Goal: Task Accomplishment & Management: Complete application form

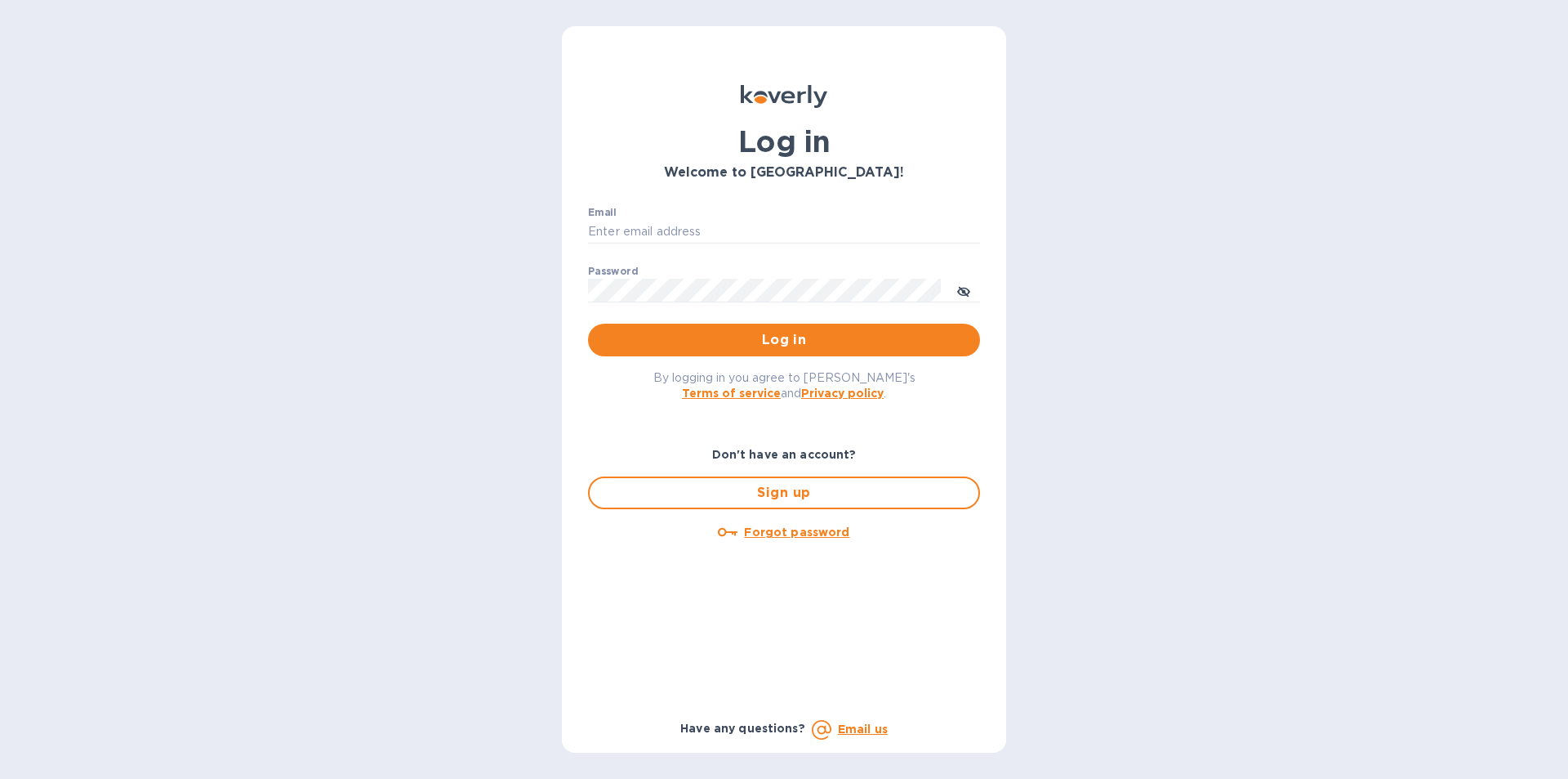
type input "[PERSON_NAME][EMAIL_ADDRESS][DOMAIN_NAME]"
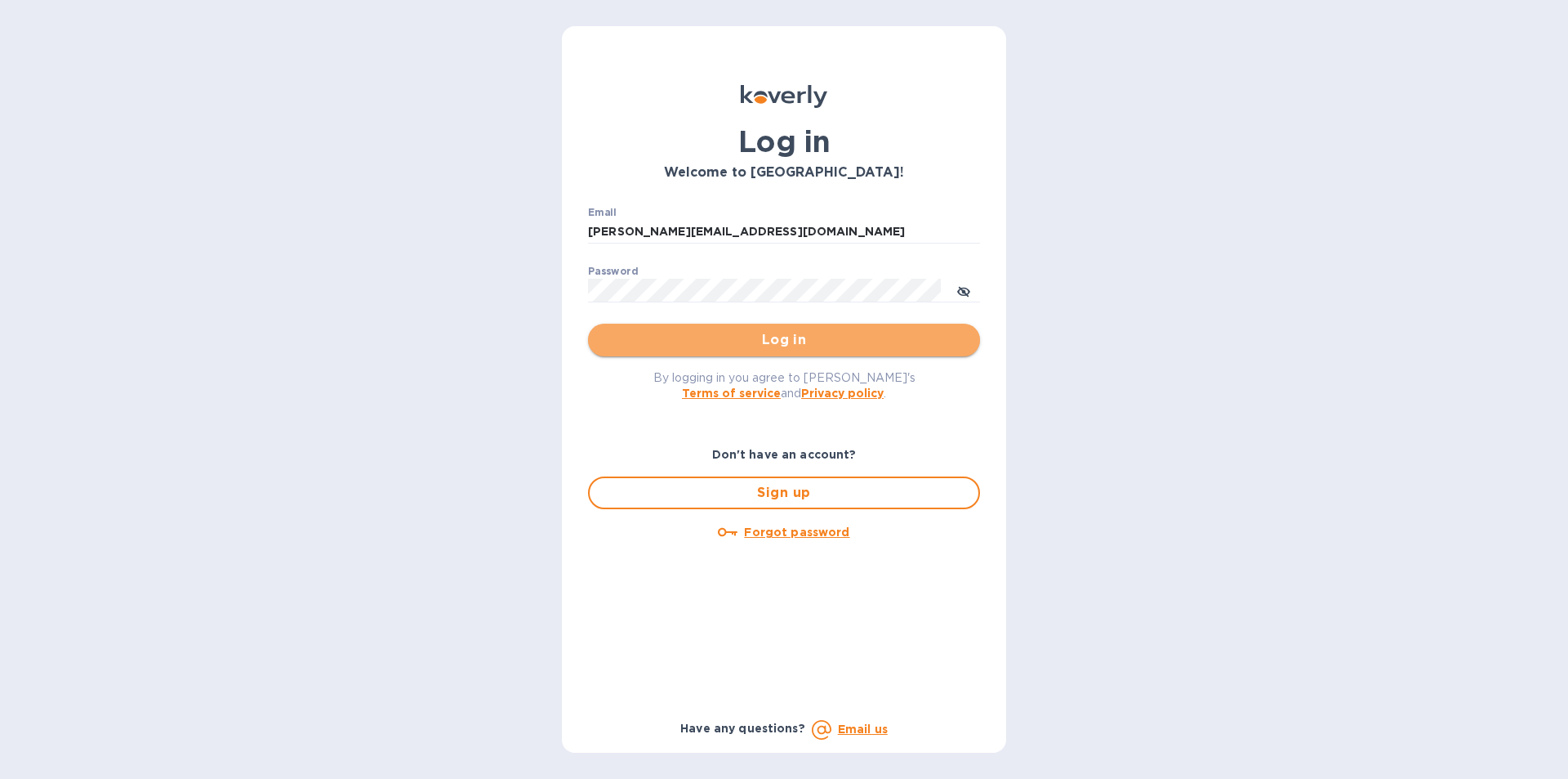
click at [763, 342] on span "Log in" at bounding box center [784, 340] width 366 height 20
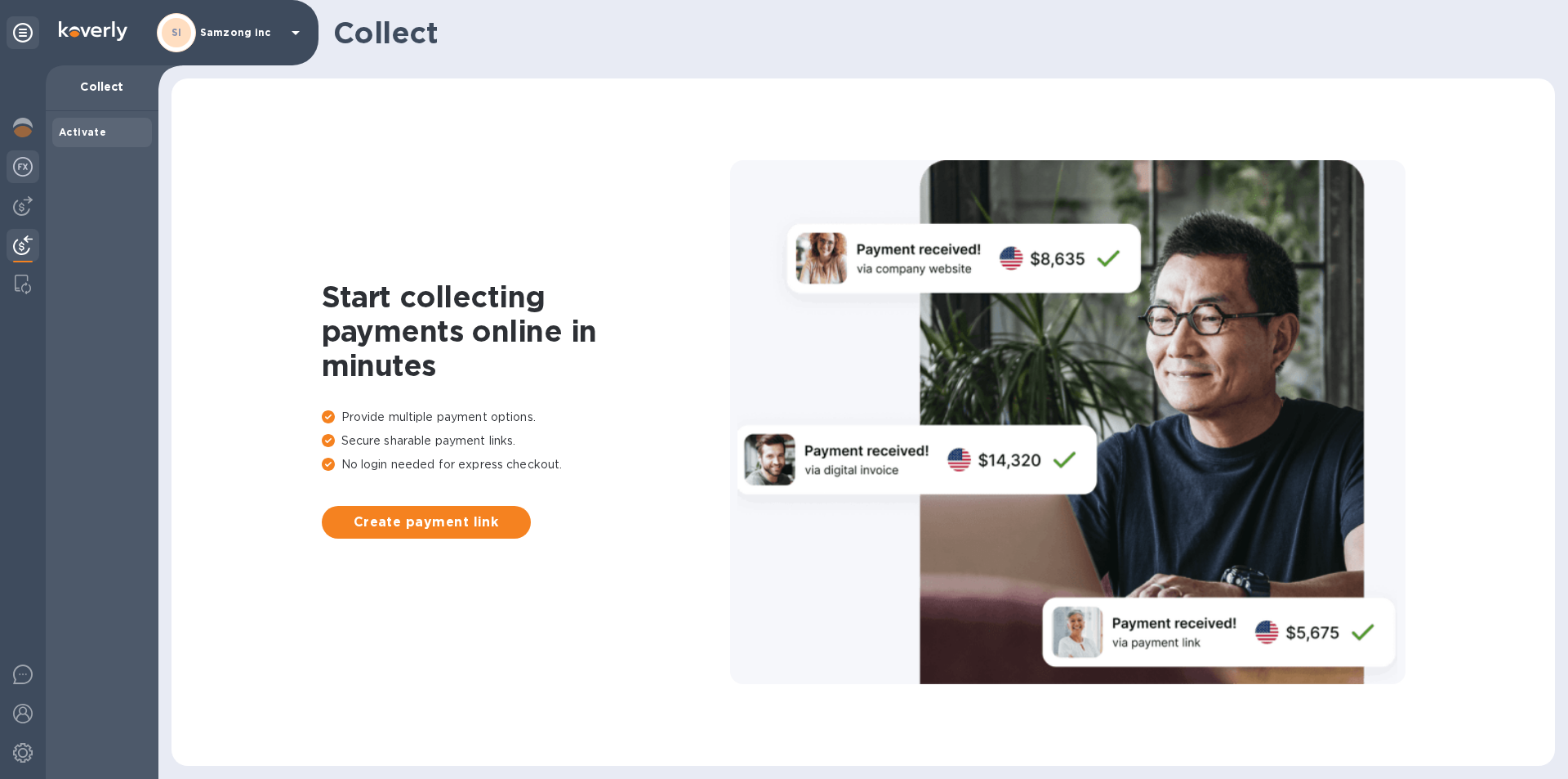
click at [22, 157] on div at bounding box center [23, 168] width 32 height 36
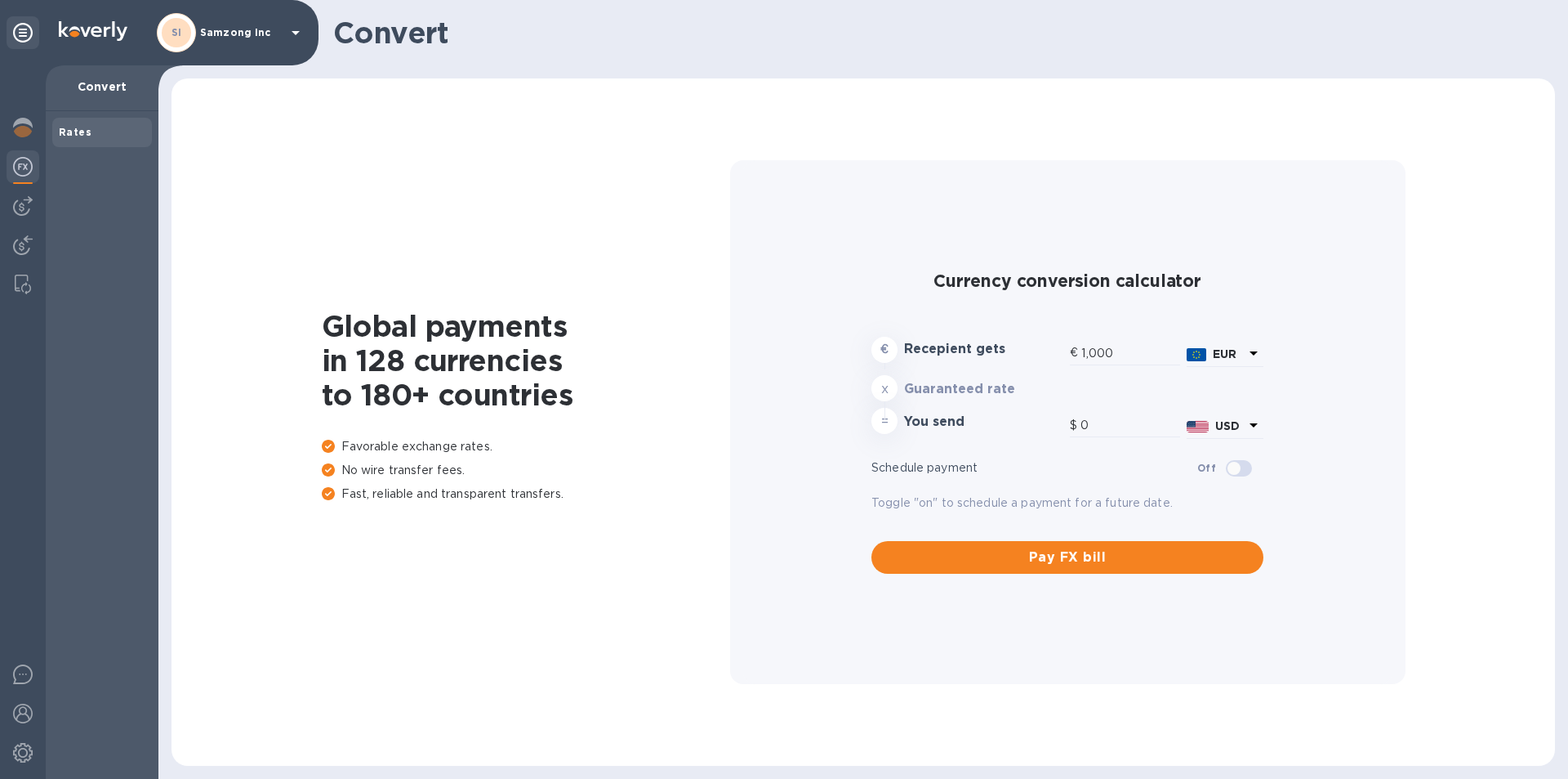
type input "1,179.08"
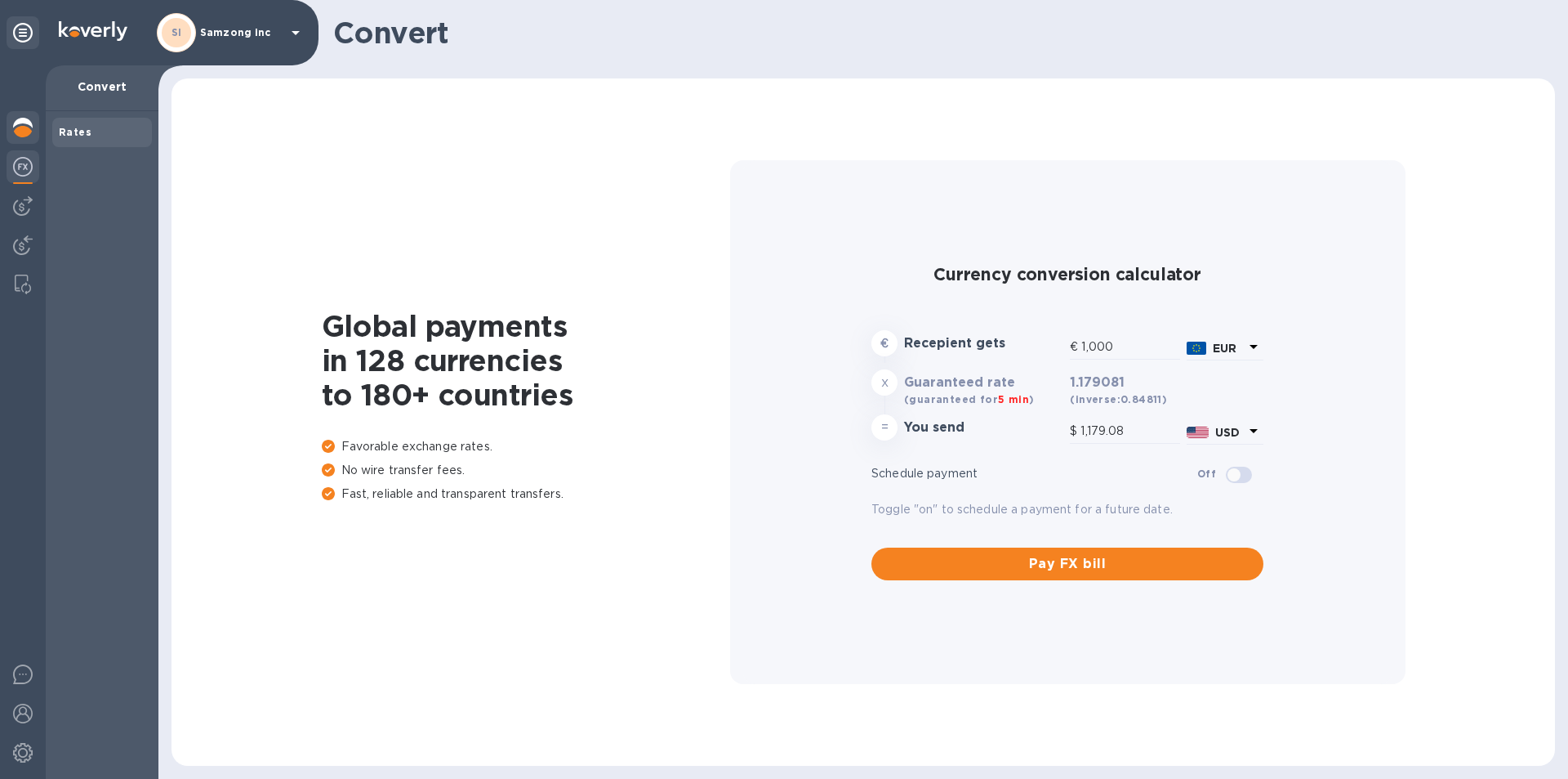
click at [30, 122] on img at bounding box center [23, 128] width 20 height 20
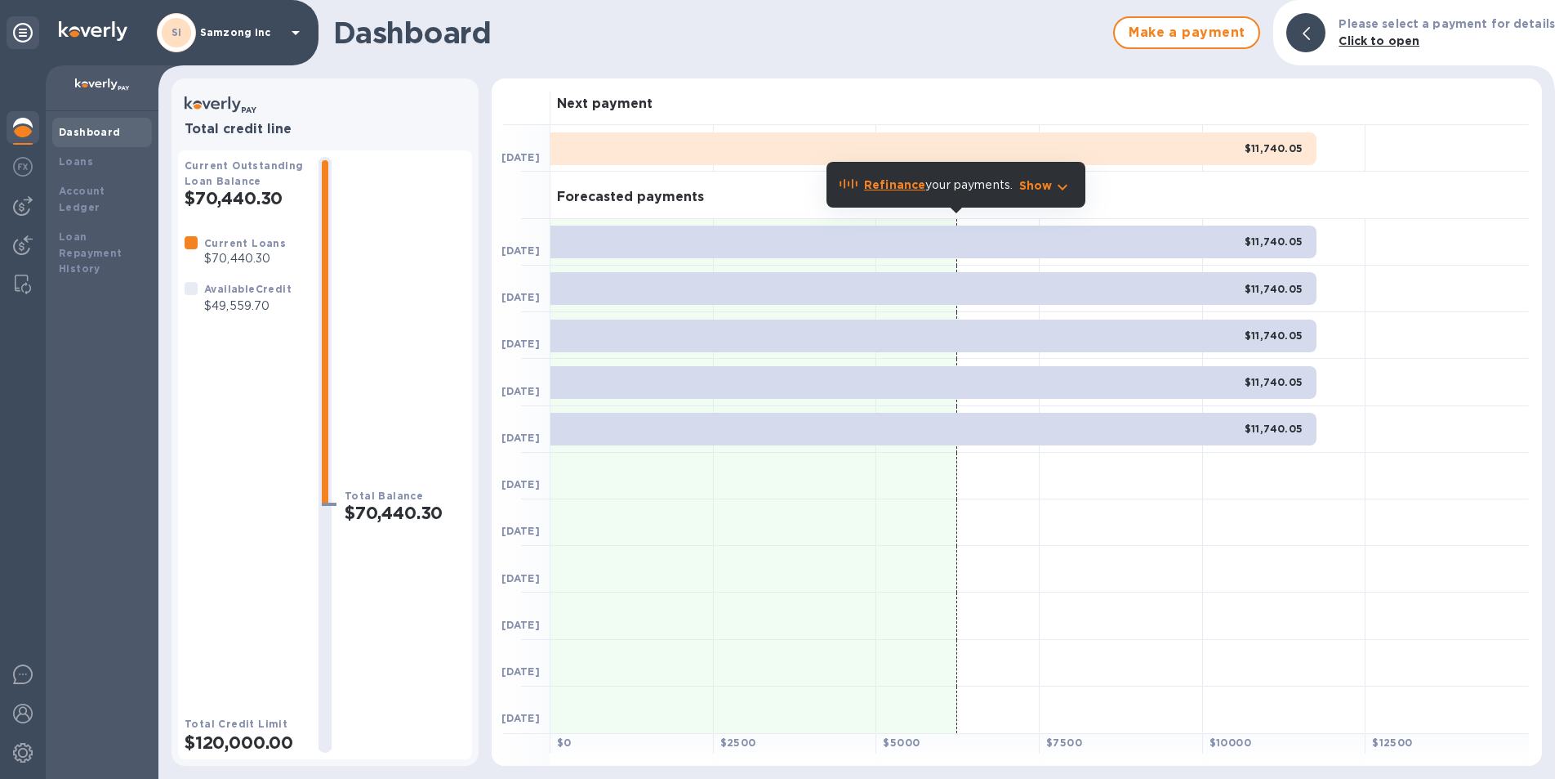
click at [1487, 197] on div "Forecasted payments" at bounding box center [1039, 194] width 978 height 46
click at [1039, 176] on div "Show" at bounding box center [1045, 184] width 60 height 27
click at [1038, 182] on p "Show" at bounding box center [1036, 185] width 33 height 17
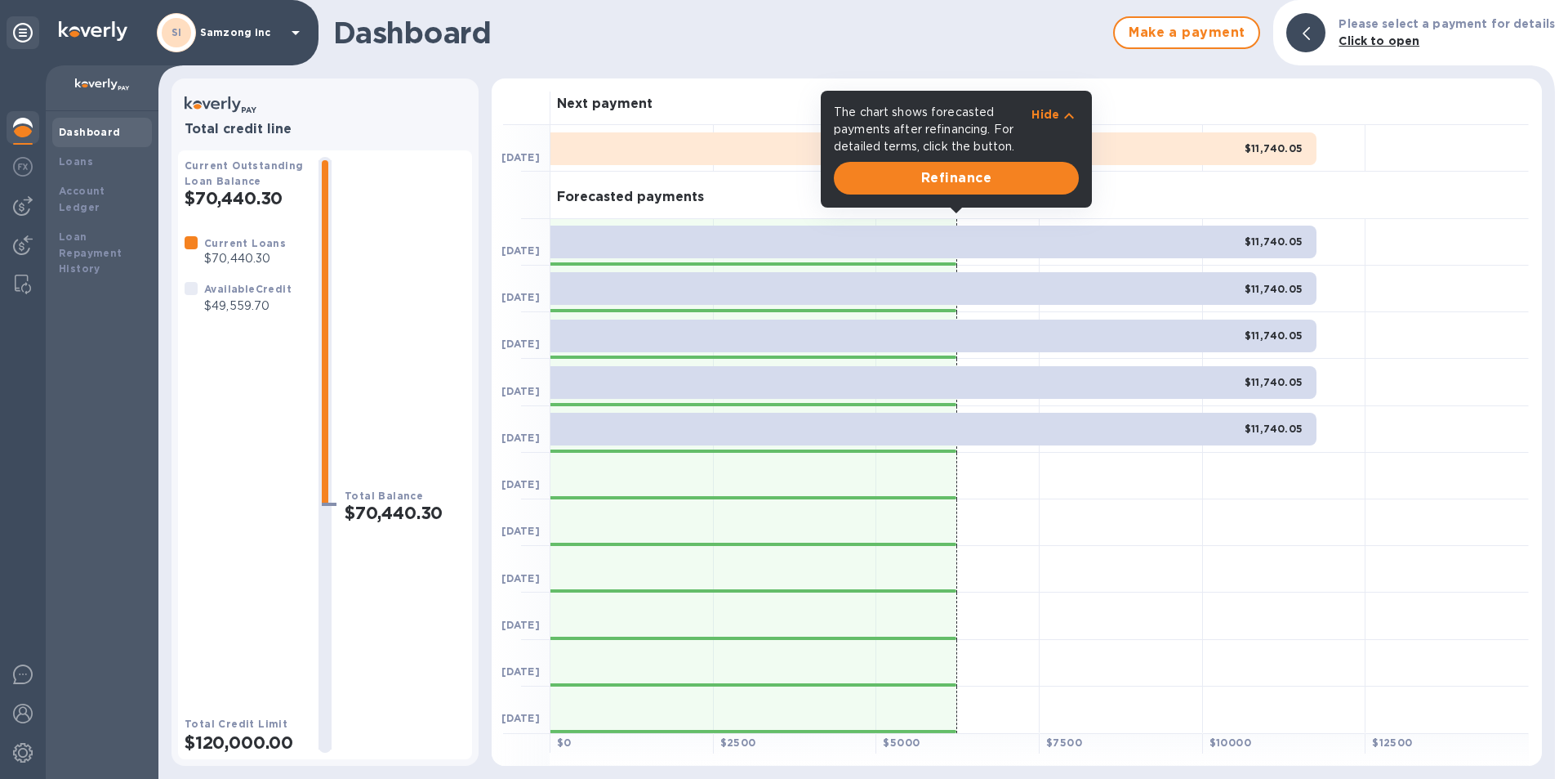
click at [1119, 100] on div "Next payment" at bounding box center [1039, 101] width 978 height 46
click at [1049, 116] on p "Hide" at bounding box center [1045, 114] width 28 height 17
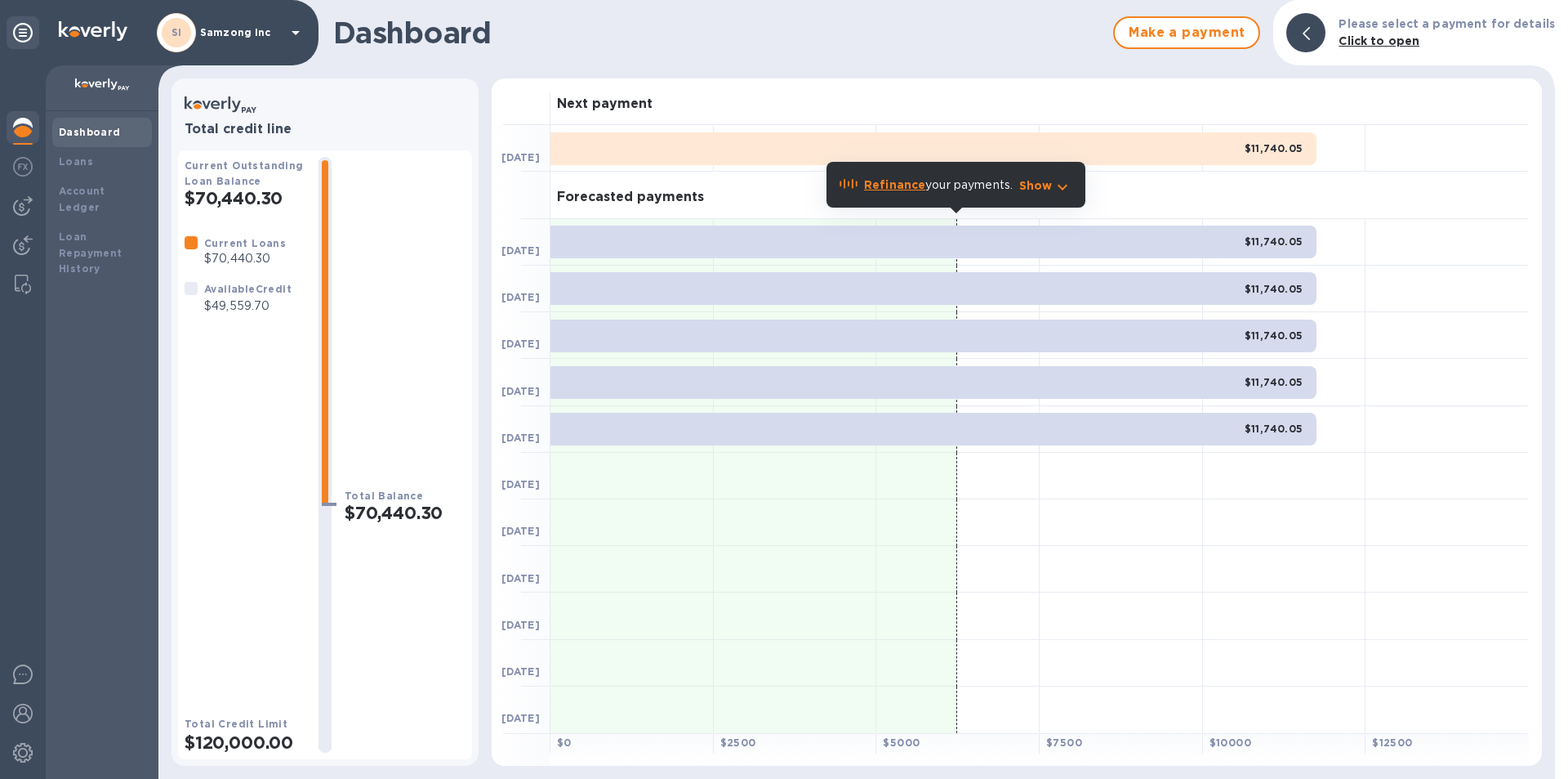
click at [27, 131] on img at bounding box center [23, 128] width 20 height 20
drag, startPoint x: 1311, startPoint y: 28, endPoint x: 175, endPoint y: 243, distance: 1156.2
click at [157, 257] on div "SI [PERSON_NAME] inc Dashboard Loans Account Ledger Loan Repayment History Dash…" at bounding box center [784, 389] width 1568 height 779
click at [29, 204] on img at bounding box center [23, 206] width 20 height 20
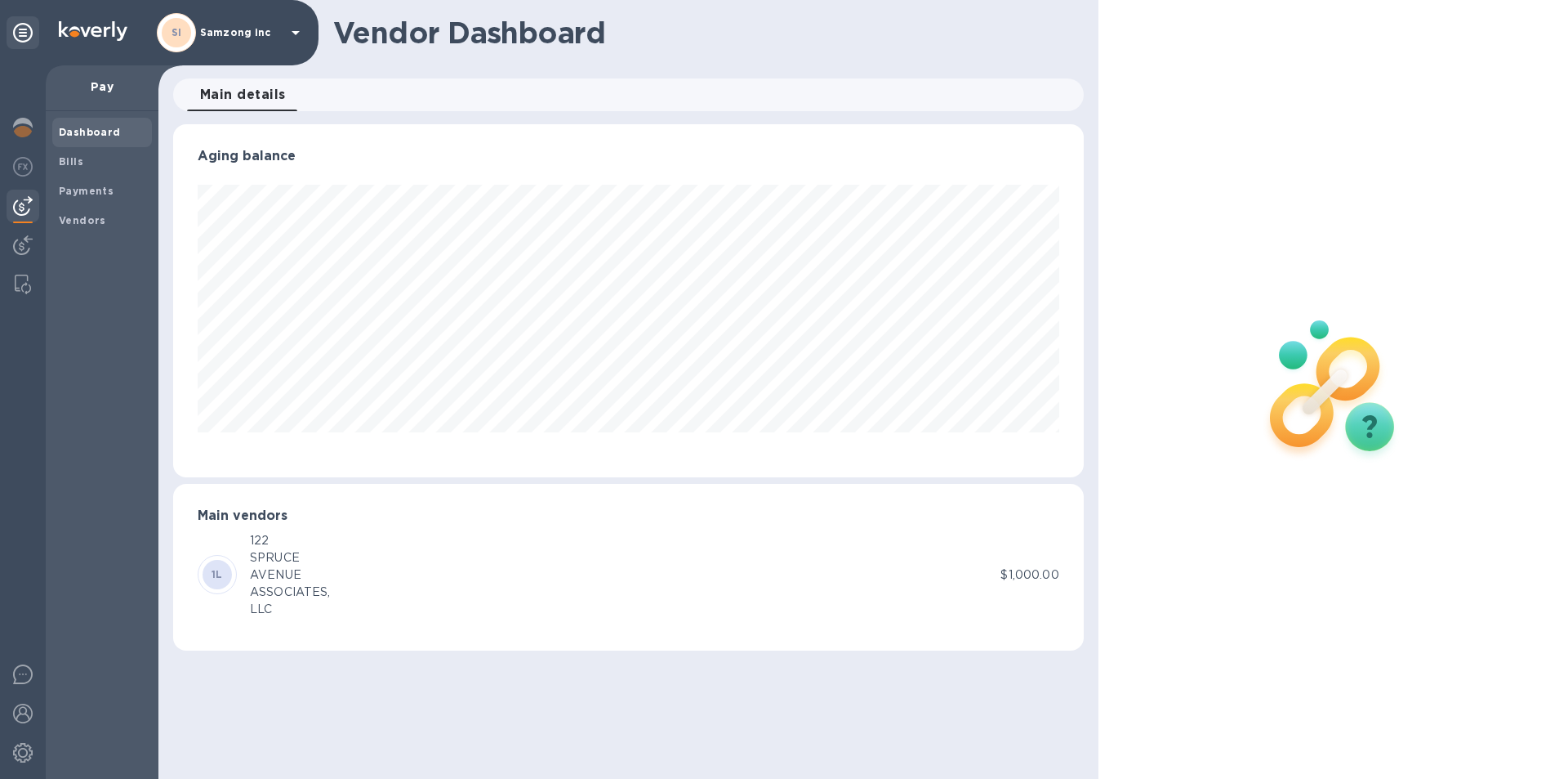
scroll to position [354, 910]
click at [86, 157] on span "Bills" at bounding box center [102, 162] width 87 height 17
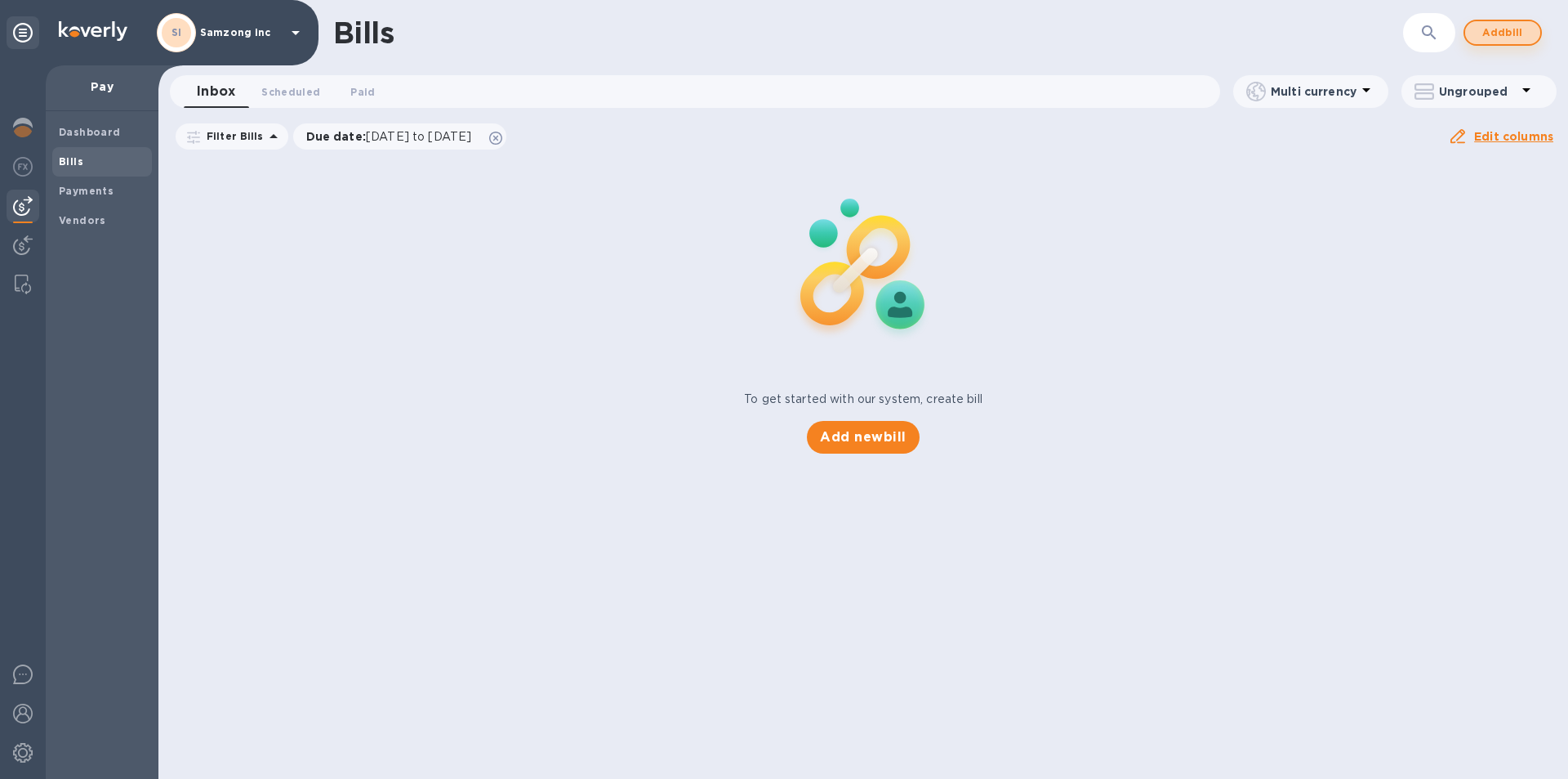
click at [1505, 32] on span "Add bill" at bounding box center [1503, 32] width 49 height 20
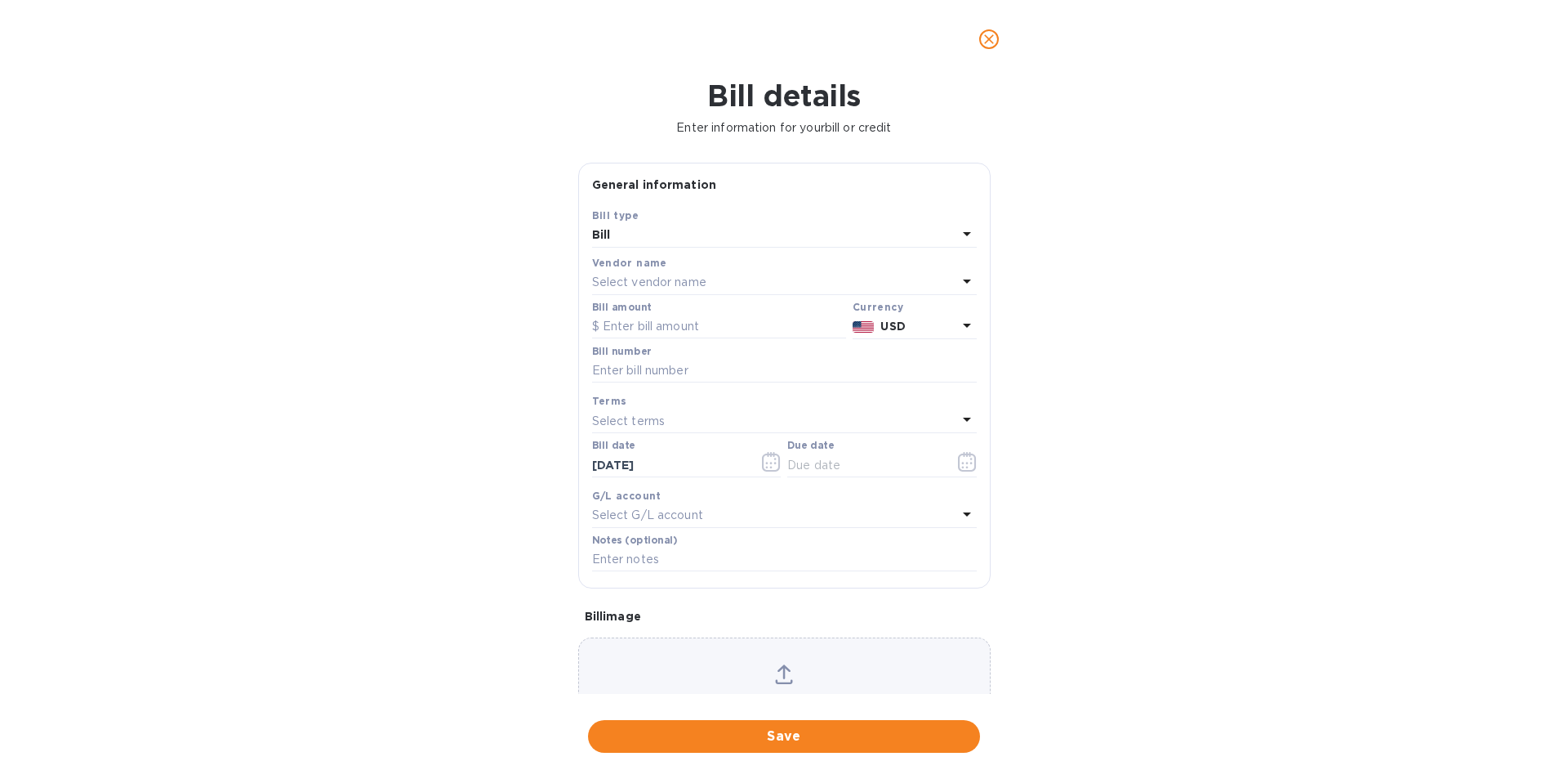
click at [679, 228] on div "Bill" at bounding box center [775, 234] width 365 height 23
click at [1248, 246] on div "Bill details Enter information for your bill or credit General information Save…" at bounding box center [784, 428] width 1568 height 700
click at [763, 281] on div "Select vendor name" at bounding box center [775, 283] width 365 height 23
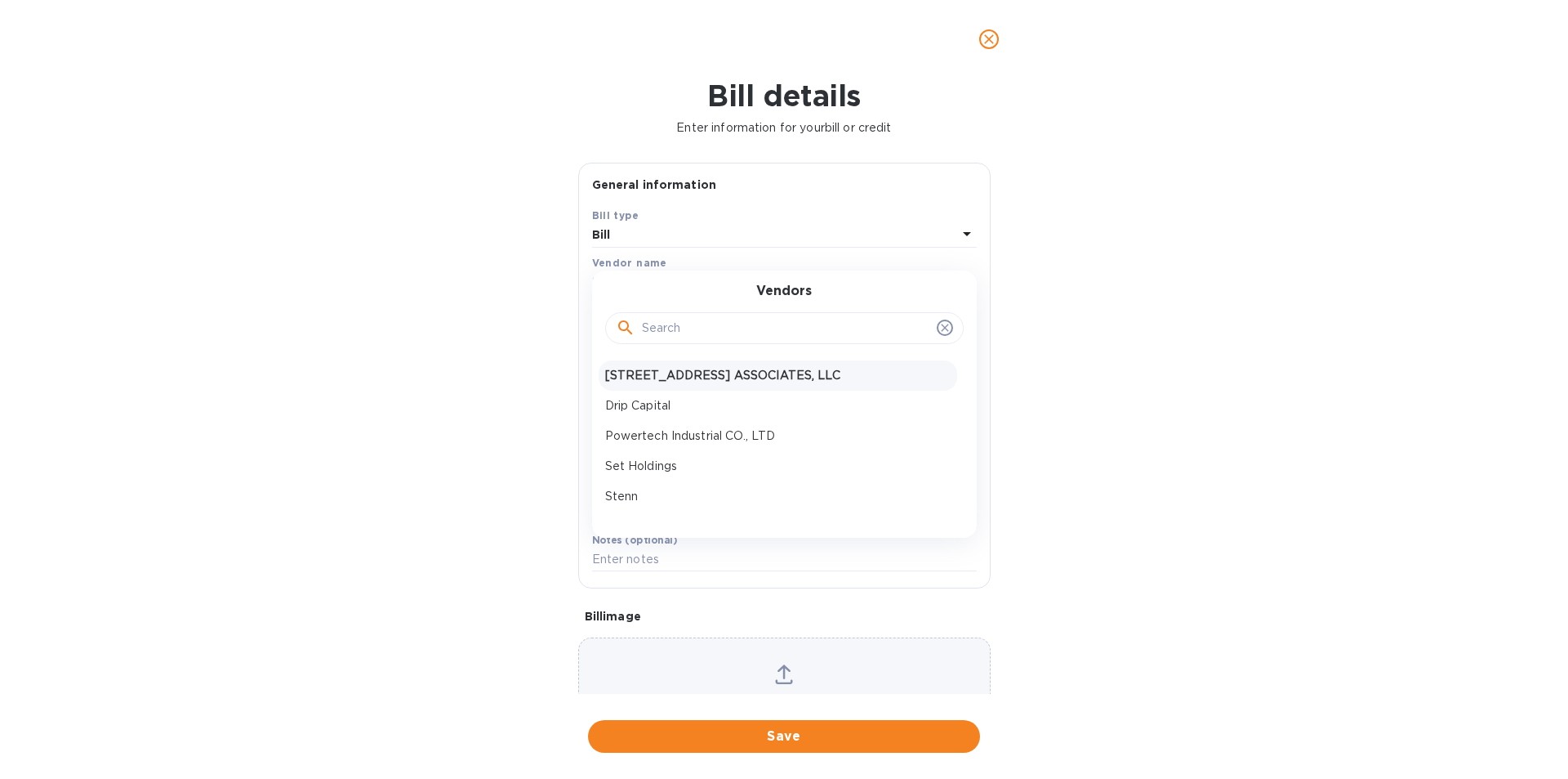
click at [713, 382] on p "[STREET_ADDRESS] ASSOCIATES, LLC" at bounding box center [778, 375] width 345 height 17
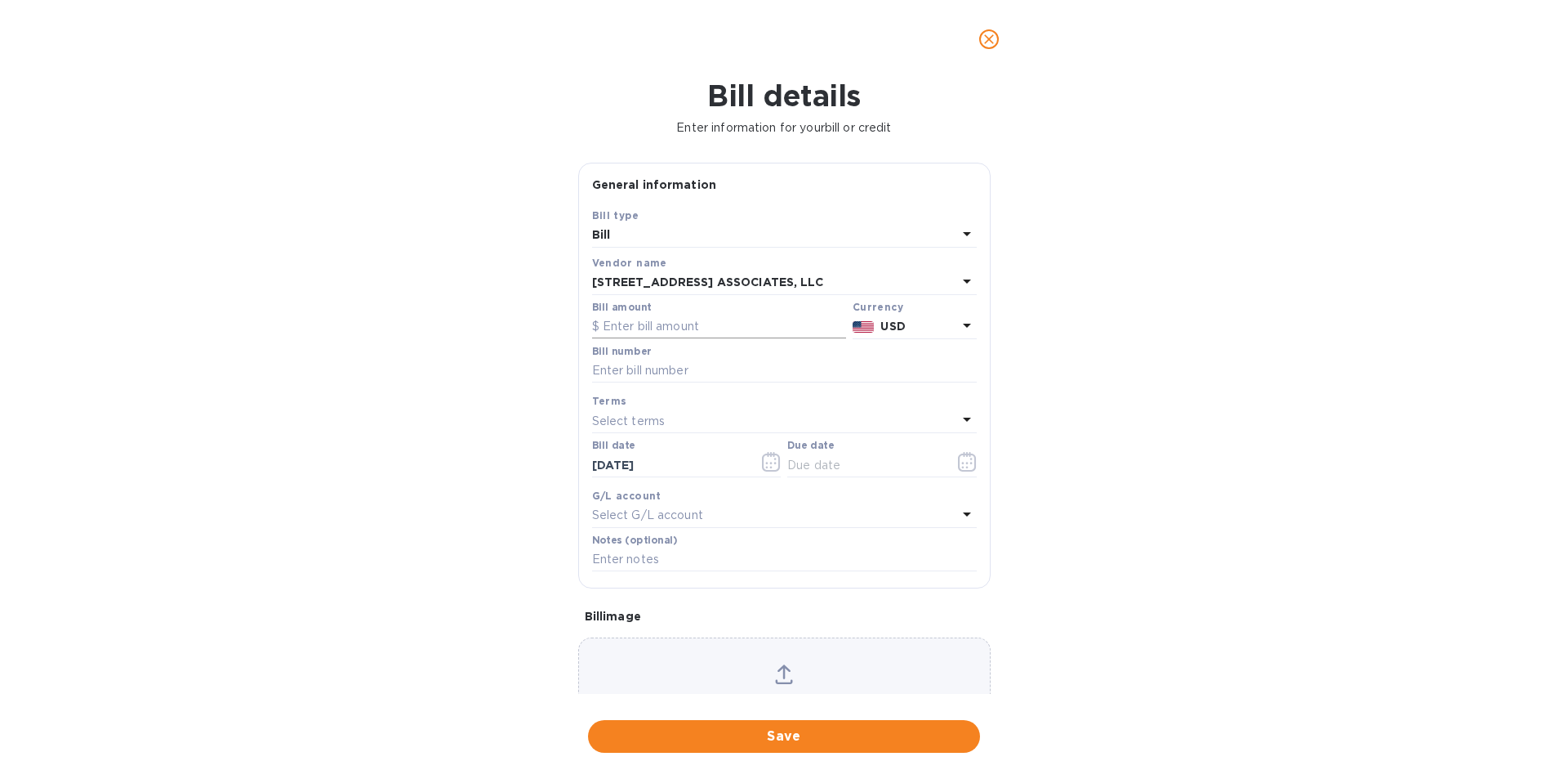
click at [669, 320] on input "text" at bounding box center [720, 327] width 254 height 25
type input "35,000"
click at [699, 367] on input "text" at bounding box center [784, 370] width 385 height 25
type input "586562"
click at [776, 680] on icon at bounding box center [784, 675] width 18 height 20
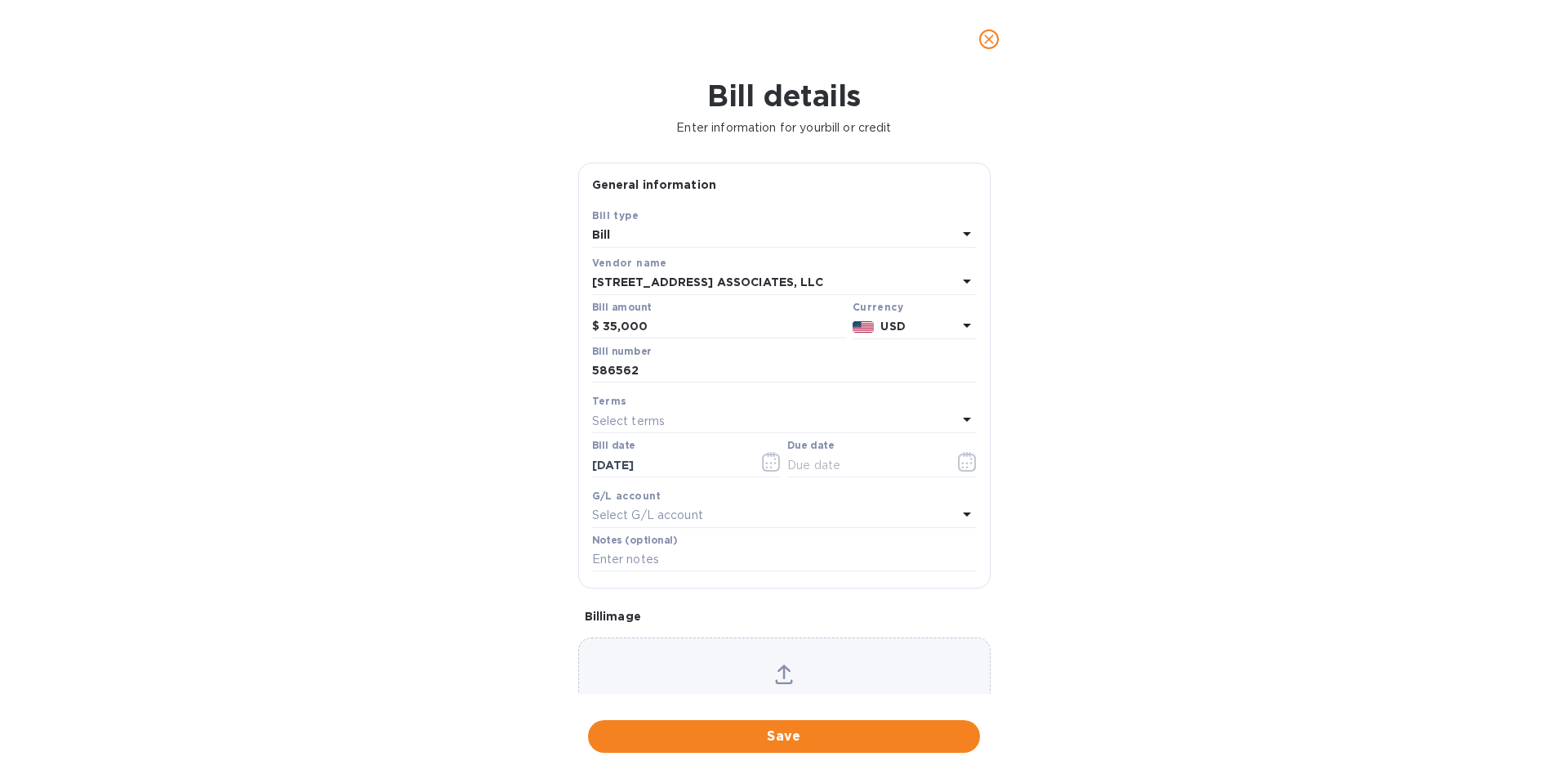
click at [776, 666] on icon at bounding box center [784, 675] width 18 height 20
click at [812, 461] on input "text" at bounding box center [864, 465] width 155 height 25
click at [963, 464] on icon "button" at bounding box center [967, 462] width 19 height 20
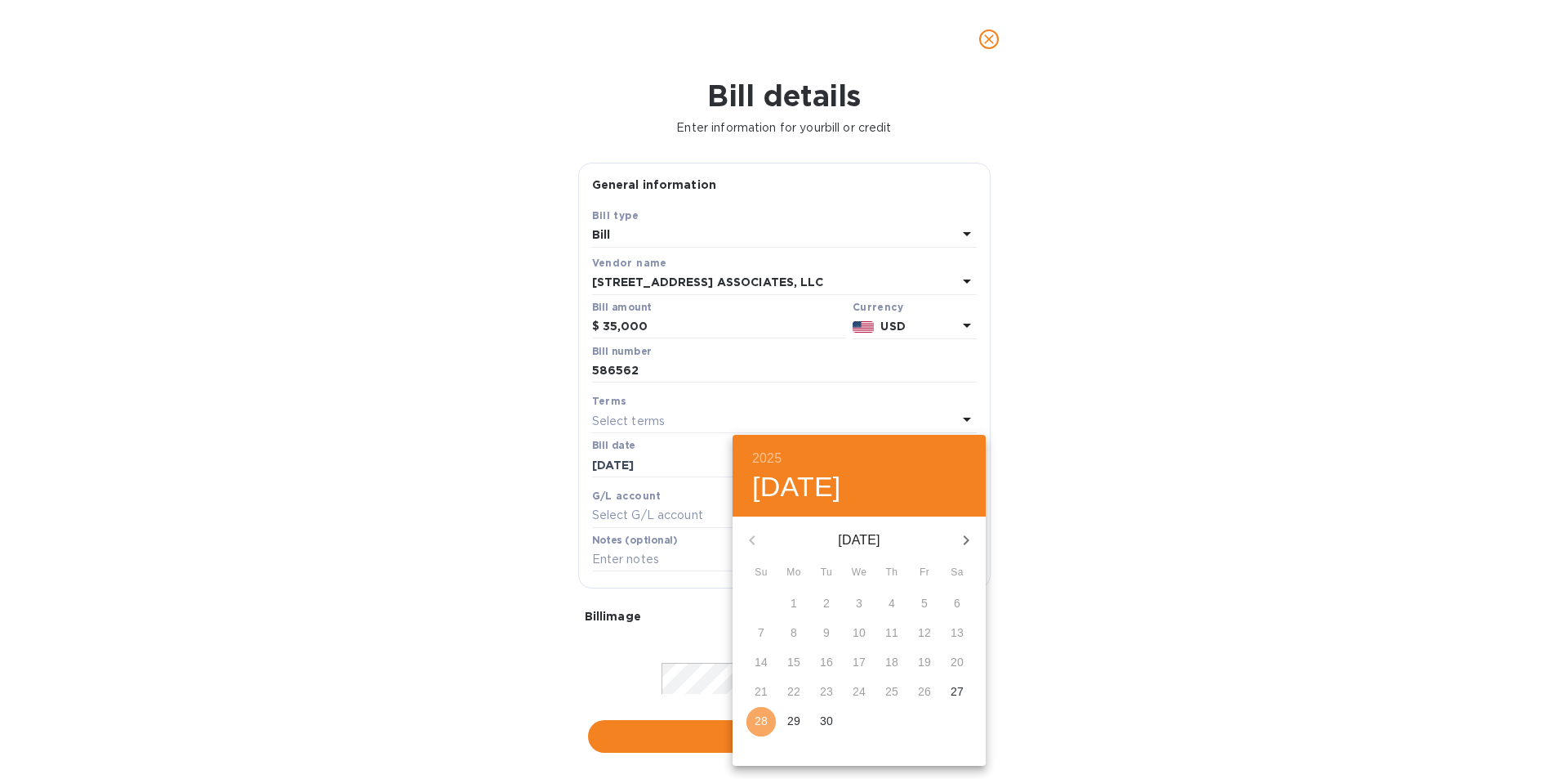
click at [752, 715] on span "28" at bounding box center [762, 721] width 30 height 17
type input "[DATE]"
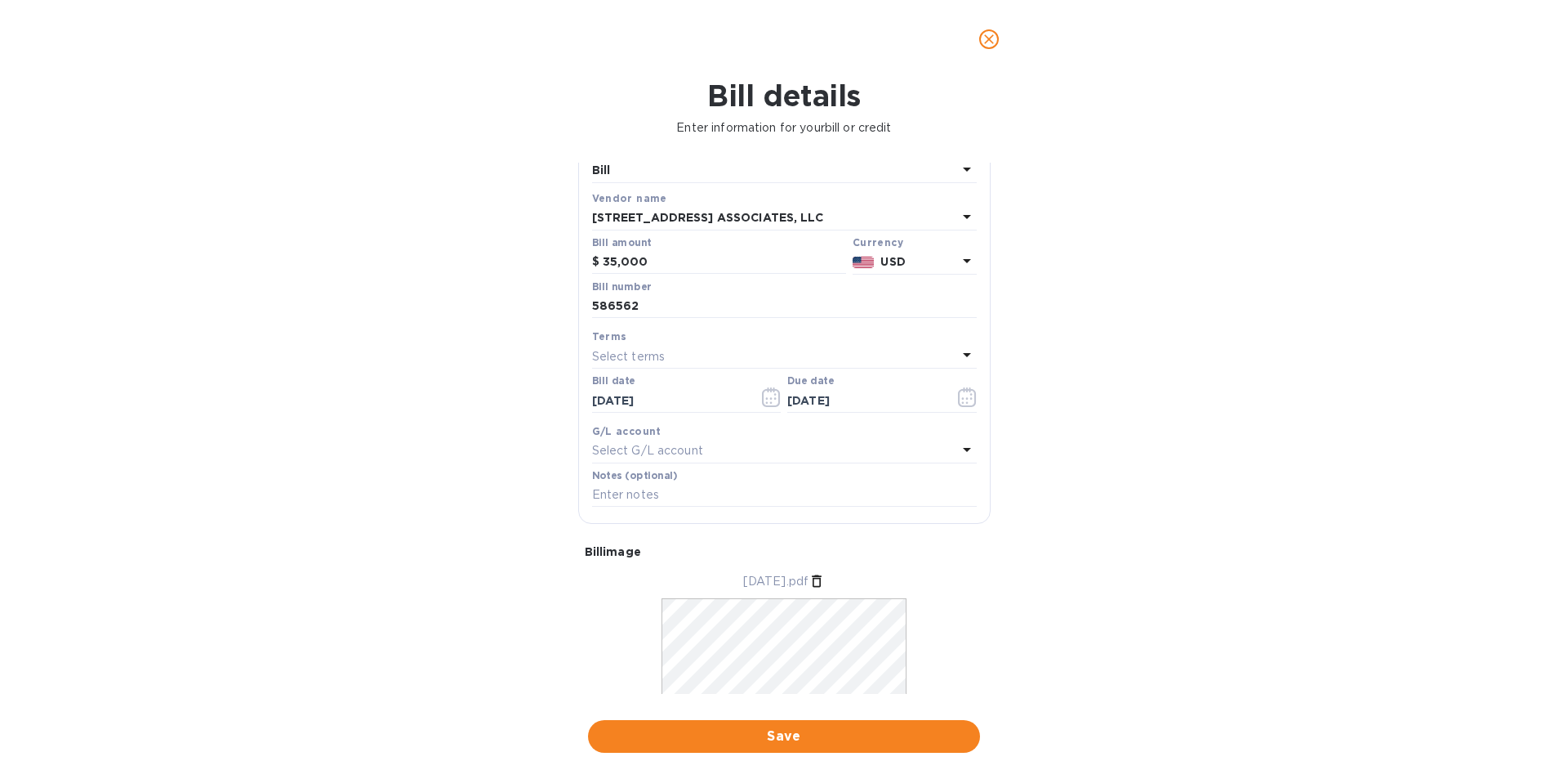
scroll to position [131, 0]
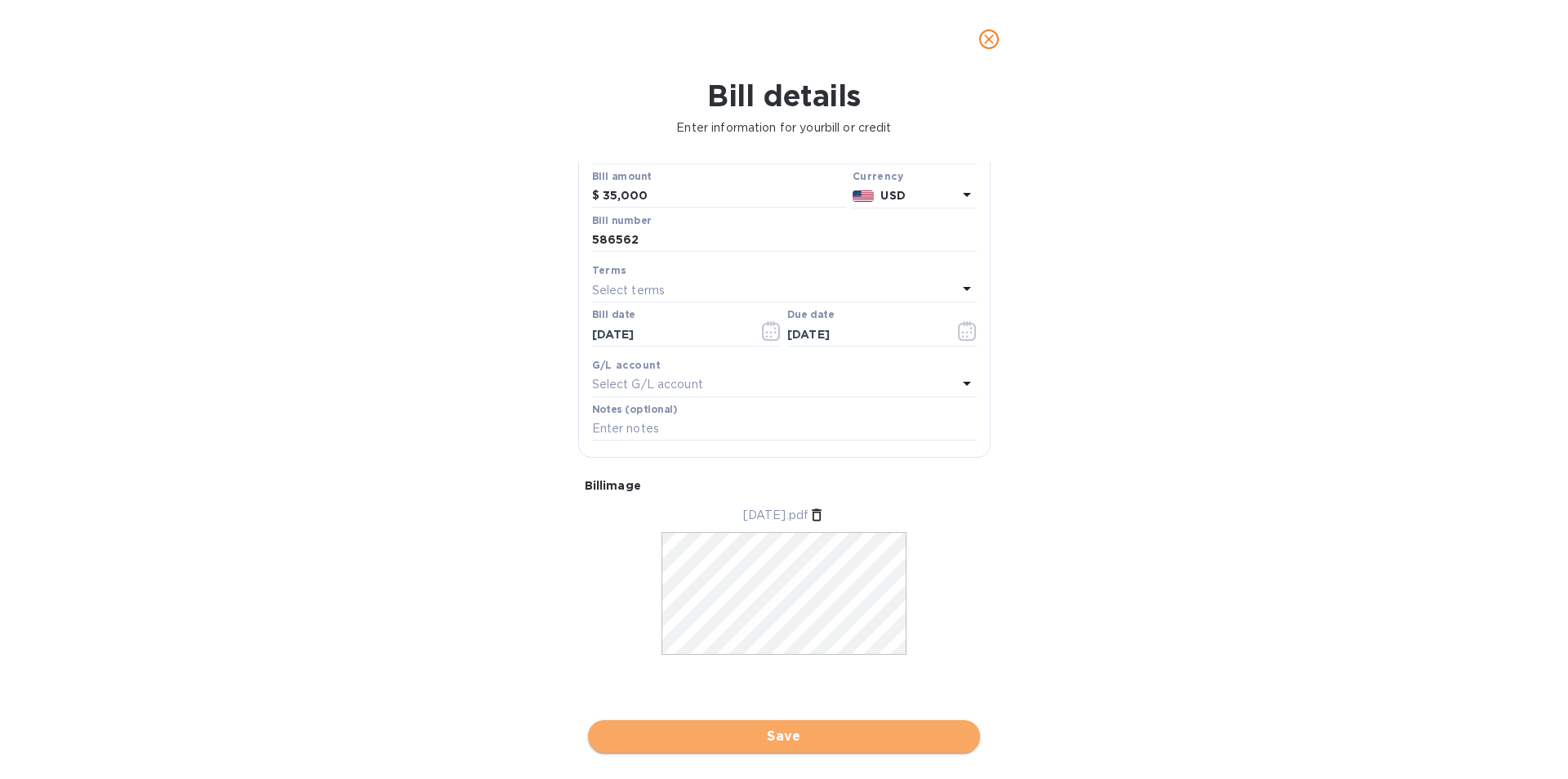
click at [769, 728] on span "Save" at bounding box center [784, 737] width 366 height 20
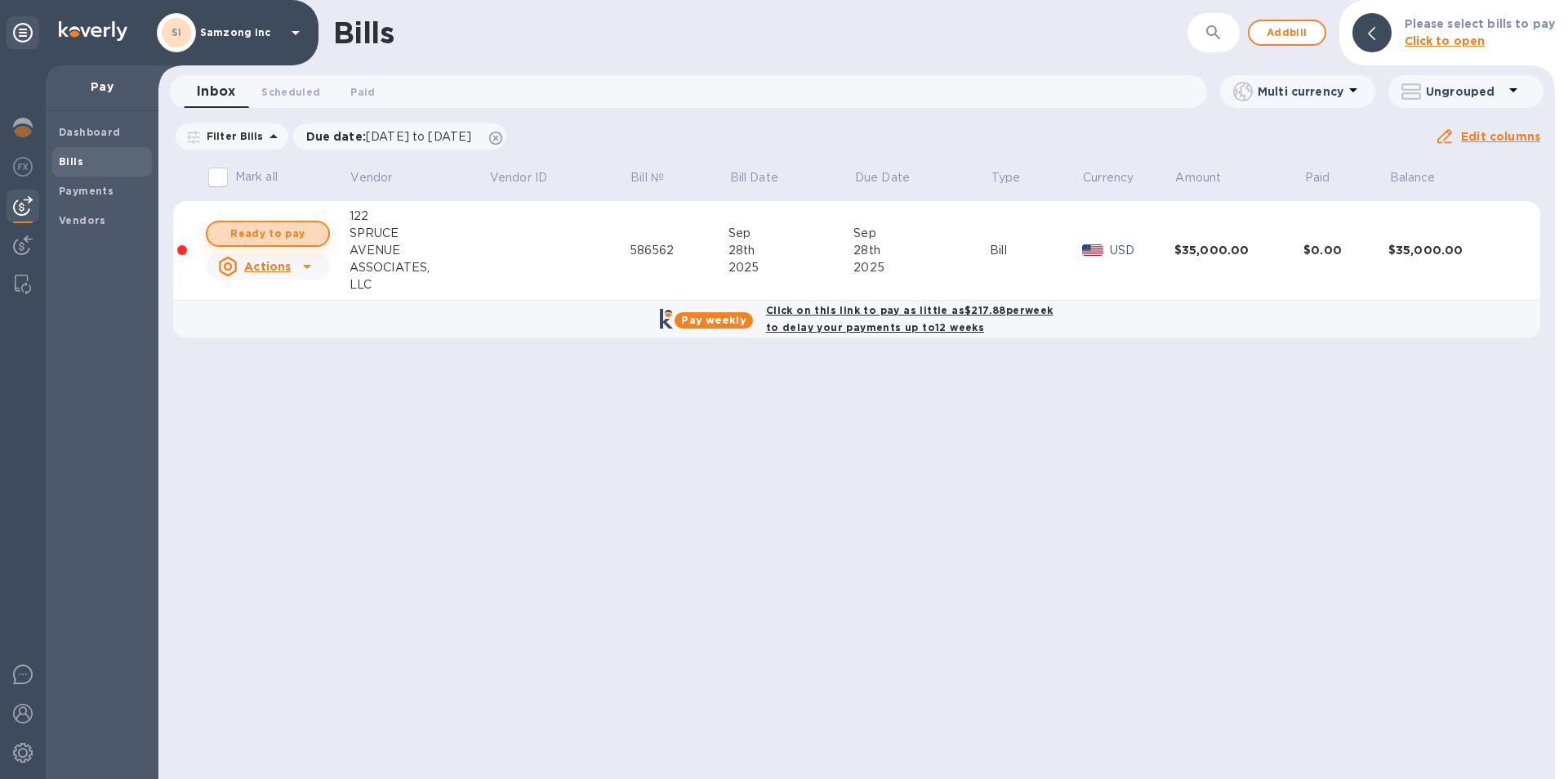
click at [262, 233] on span "Ready to pay" at bounding box center [268, 233] width 94 height 20
click at [295, 230] on span "Ready to pay" at bounding box center [268, 233] width 94 height 20
checkbox input "true"
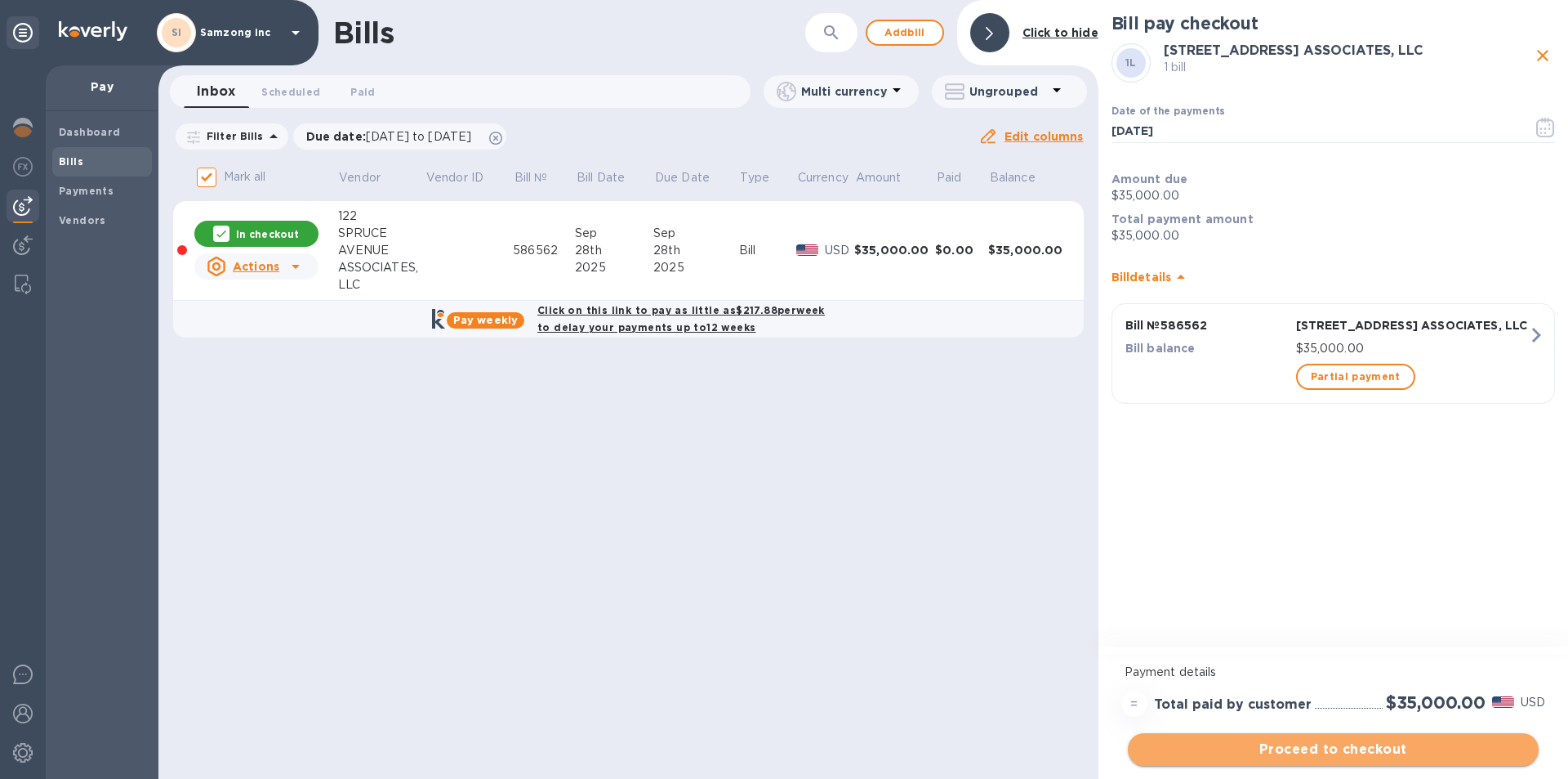
click at [1259, 746] on span "Proceed to checkout" at bounding box center [1333, 749] width 385 height 20
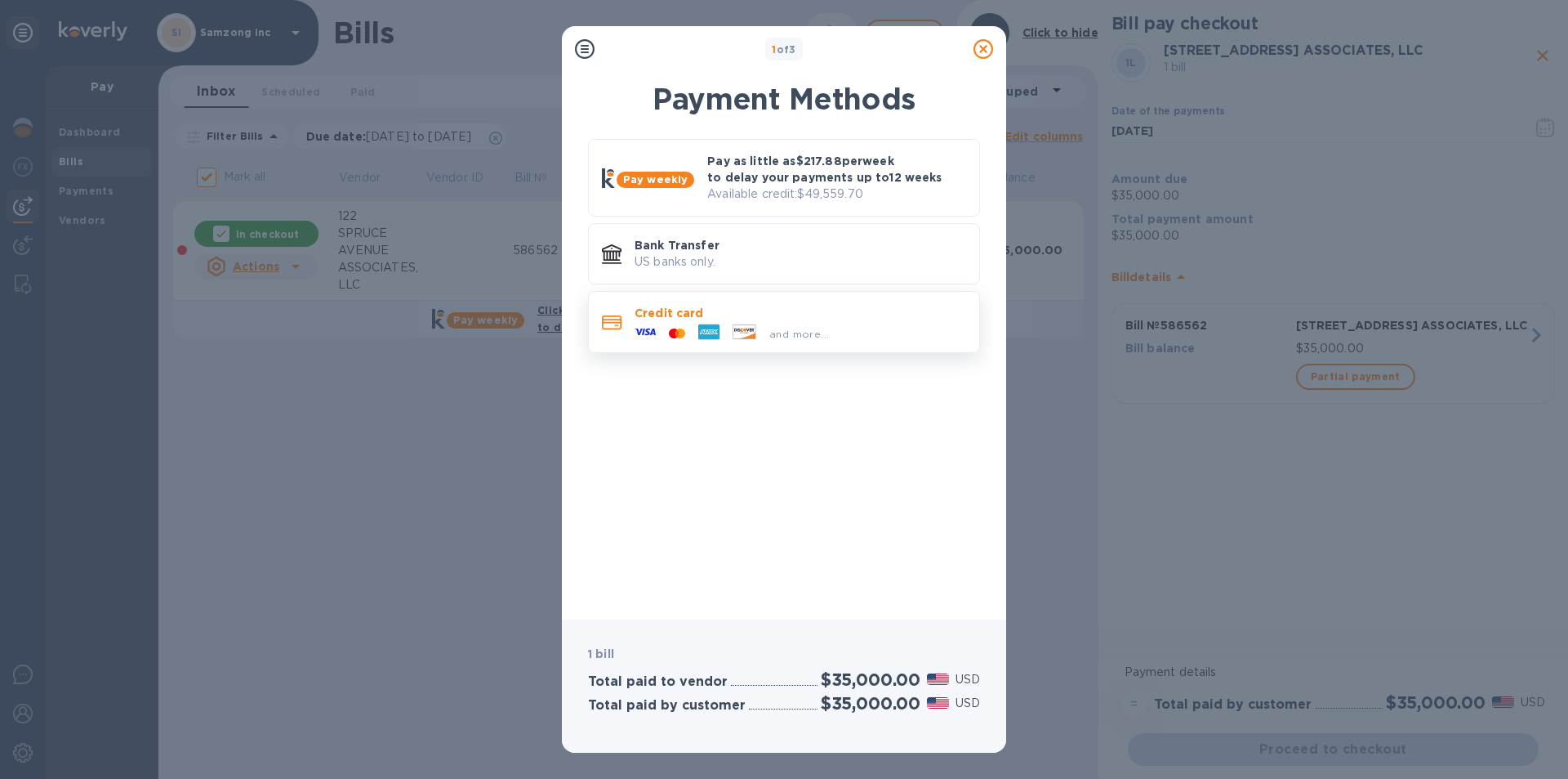
click at [799, 317] on p "Credit card" at bounding box center [800, 313] width 332 height 17
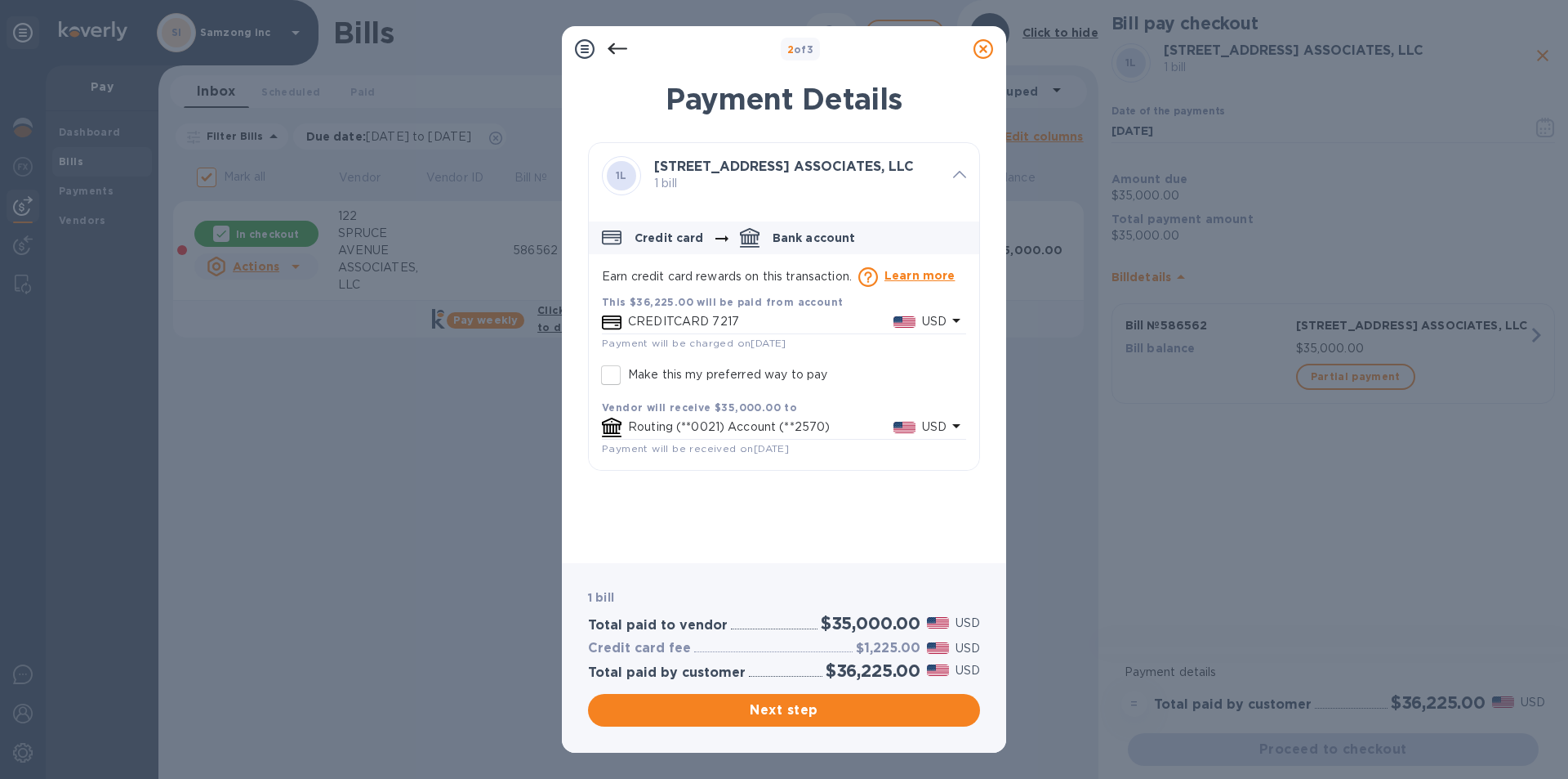
click at [837, 324] on p "CREDITCARD 7217" at bounding box center [761, 321] width 266 height 17
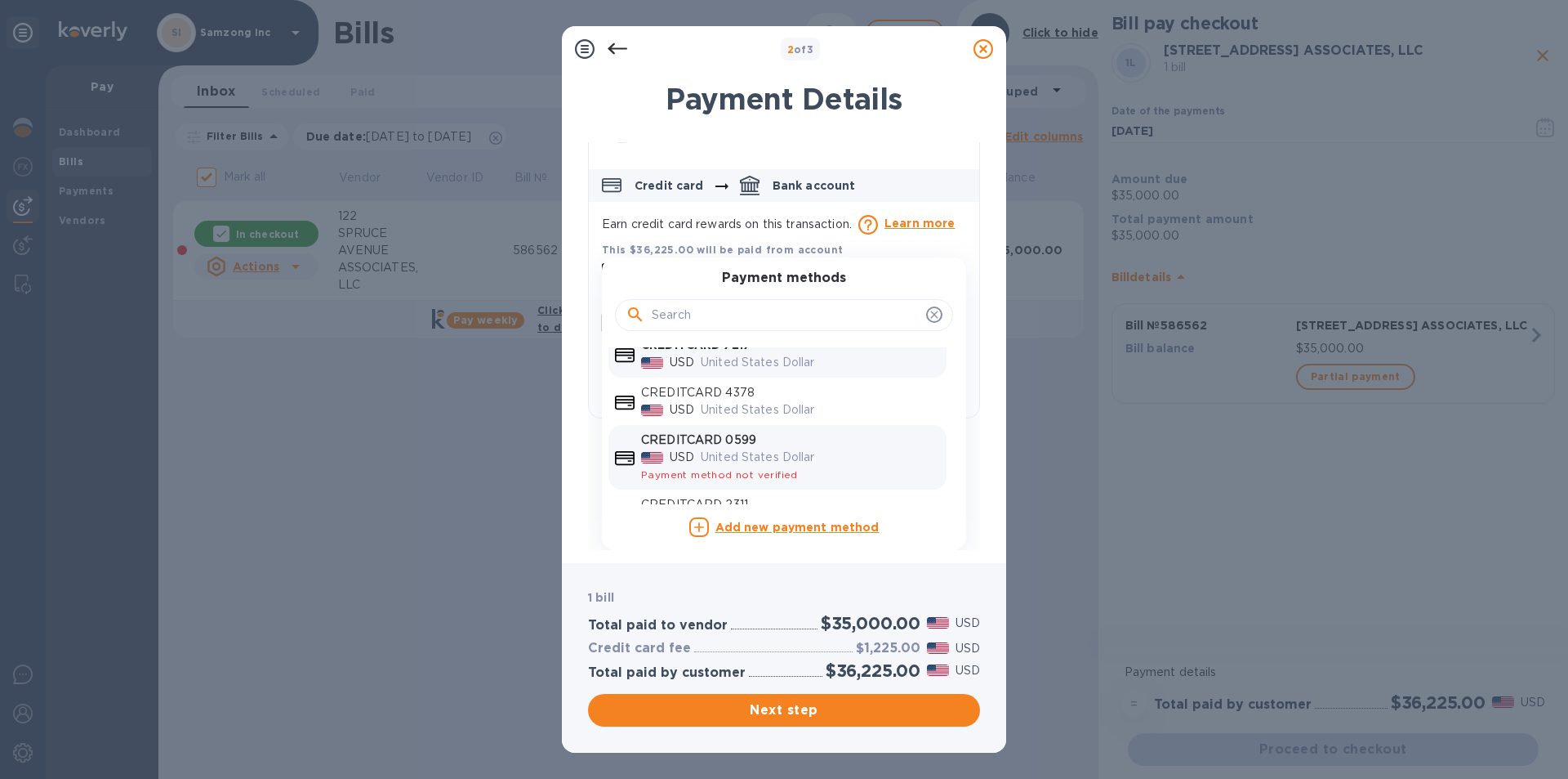
scroll to position [0, 0]
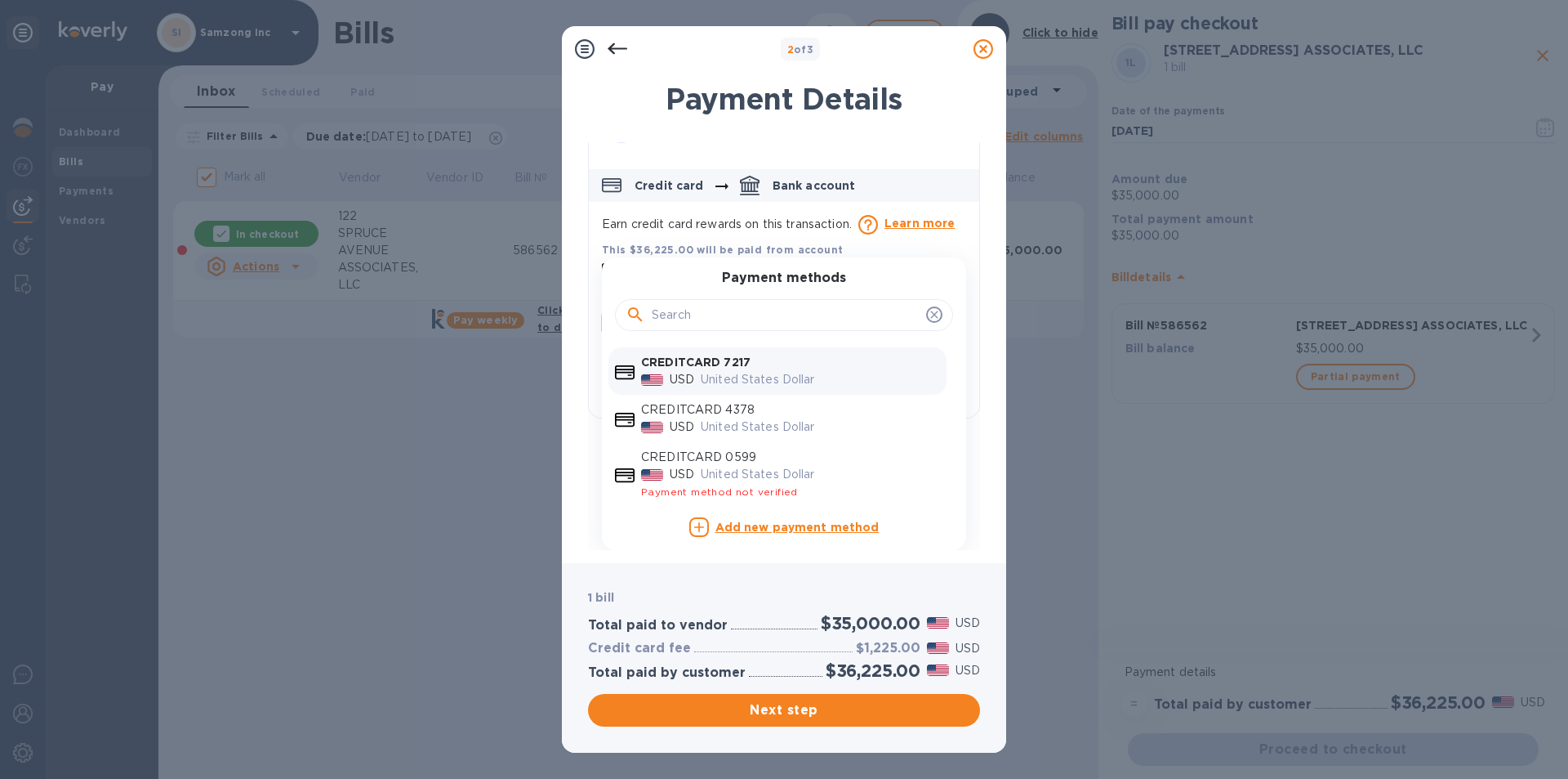
click at [789, 531] on b "Add new payment method" at bounding box center [797, 527] width 164 height 13
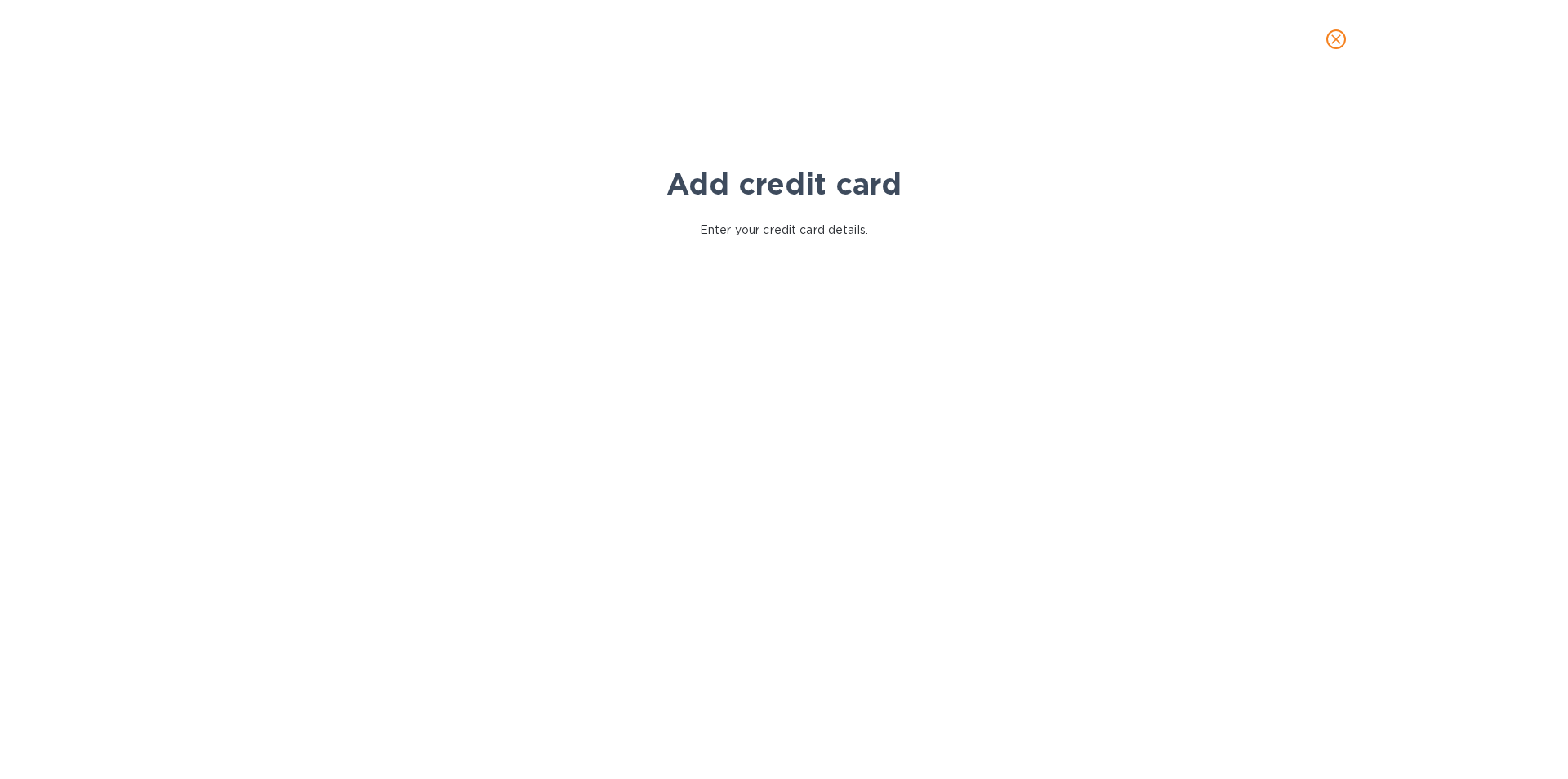
click at [1262, 237] on div "Add credit card Enter your credit card details. Your browser does not support i…" at bounding box center [784, 428] width 1568 height 700
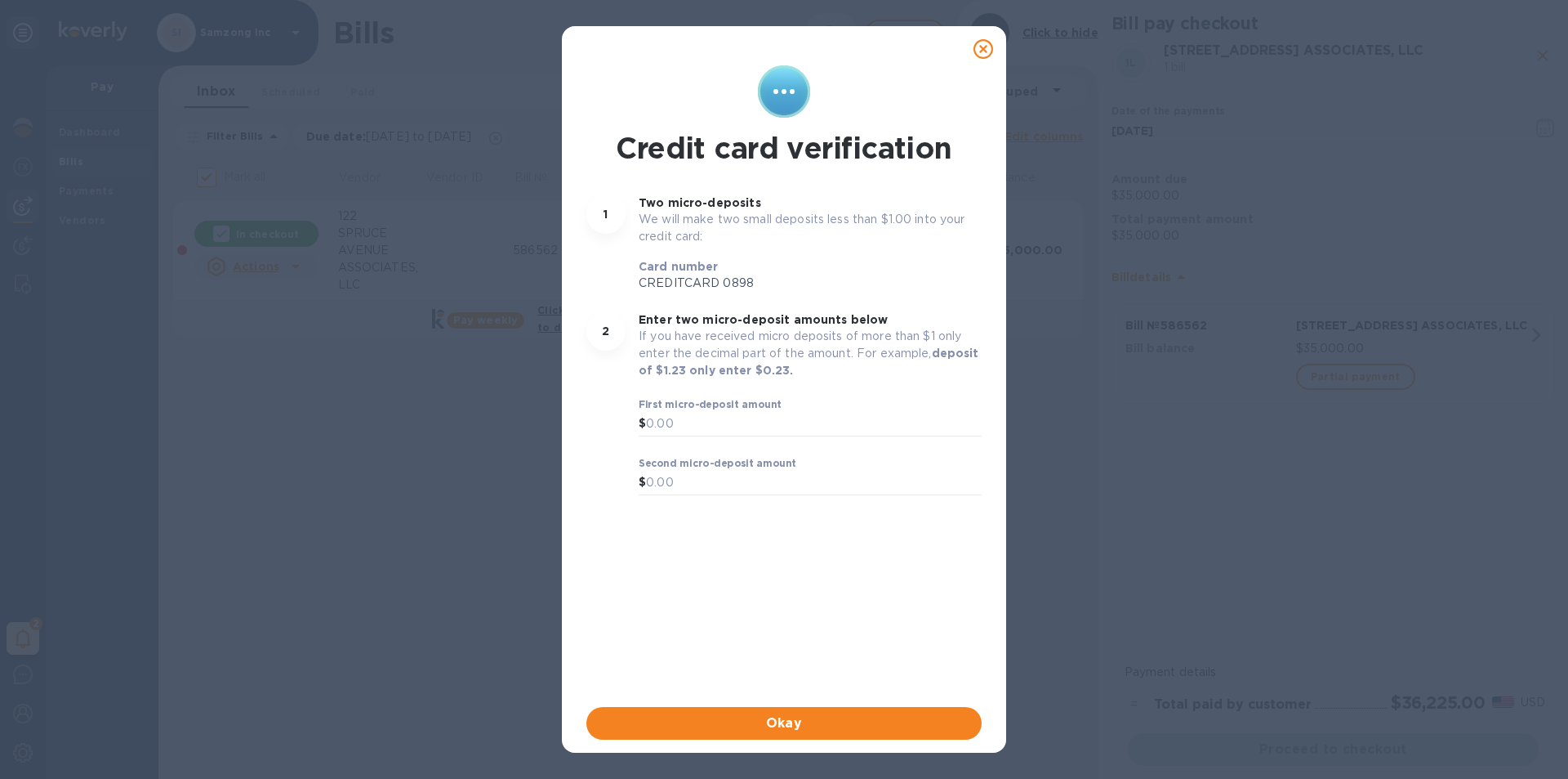
drag, startPoint x: 977, startPoint y: 45, endPoint x: 1135, endPoint y: 5, distance: 163.0
click at [1130, 27] on div "Credit card verification 1 Two micro-deposits We will make two small deposits l…" at bounding box center [784, 389] width 1568 height 779
click at [727, 424] on input "text" at bounding box center [813, 423] width 336 height 25
type input "0.60"
drag, startPoint x: 716, startPoint y: 487, endPoint x: 730, endPoint y: 478, distance: 16.6
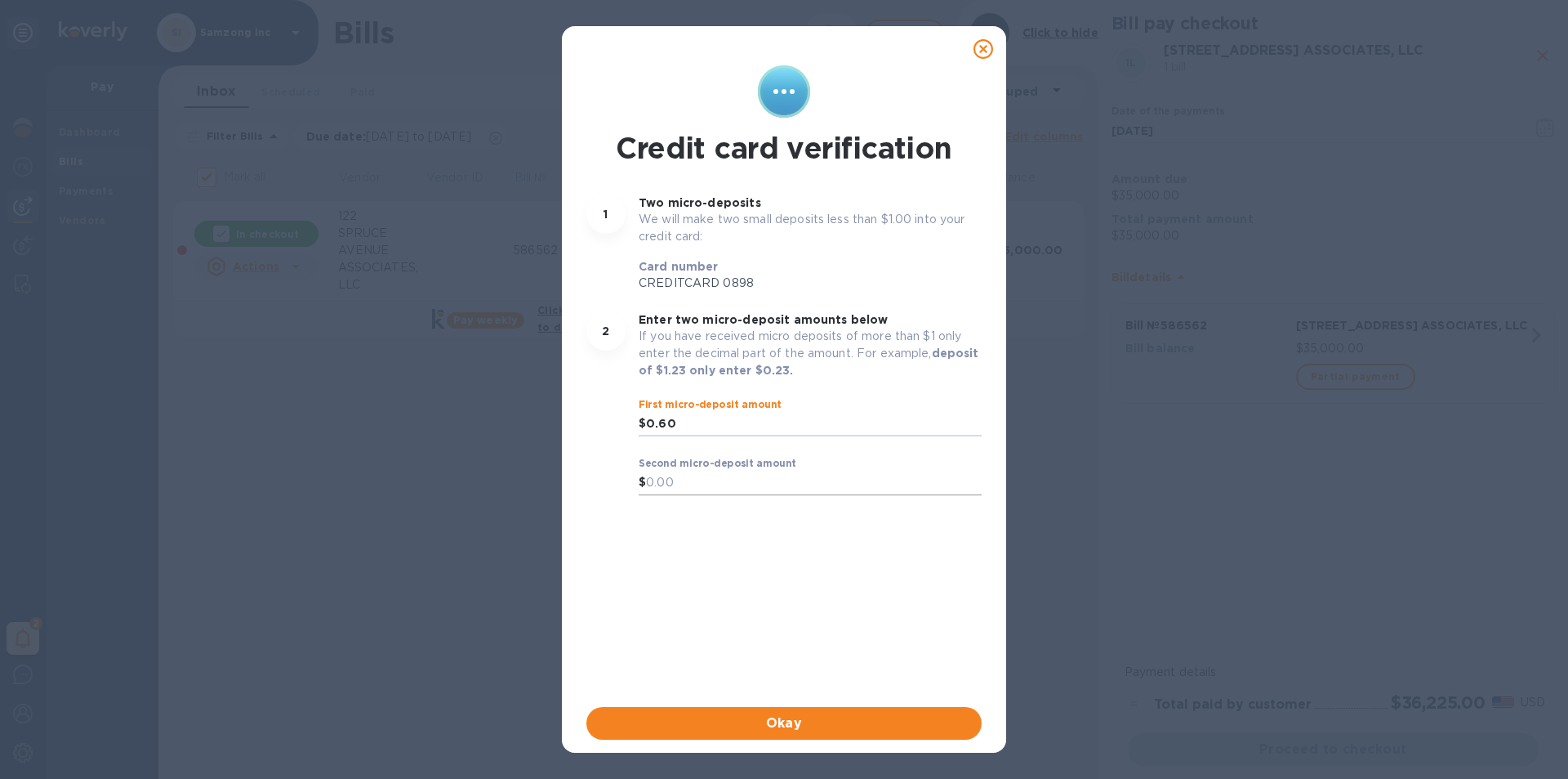
click at [716, 487] on input "text" at bounding box center [813, 483] width 336 height 25
type input "0.96"
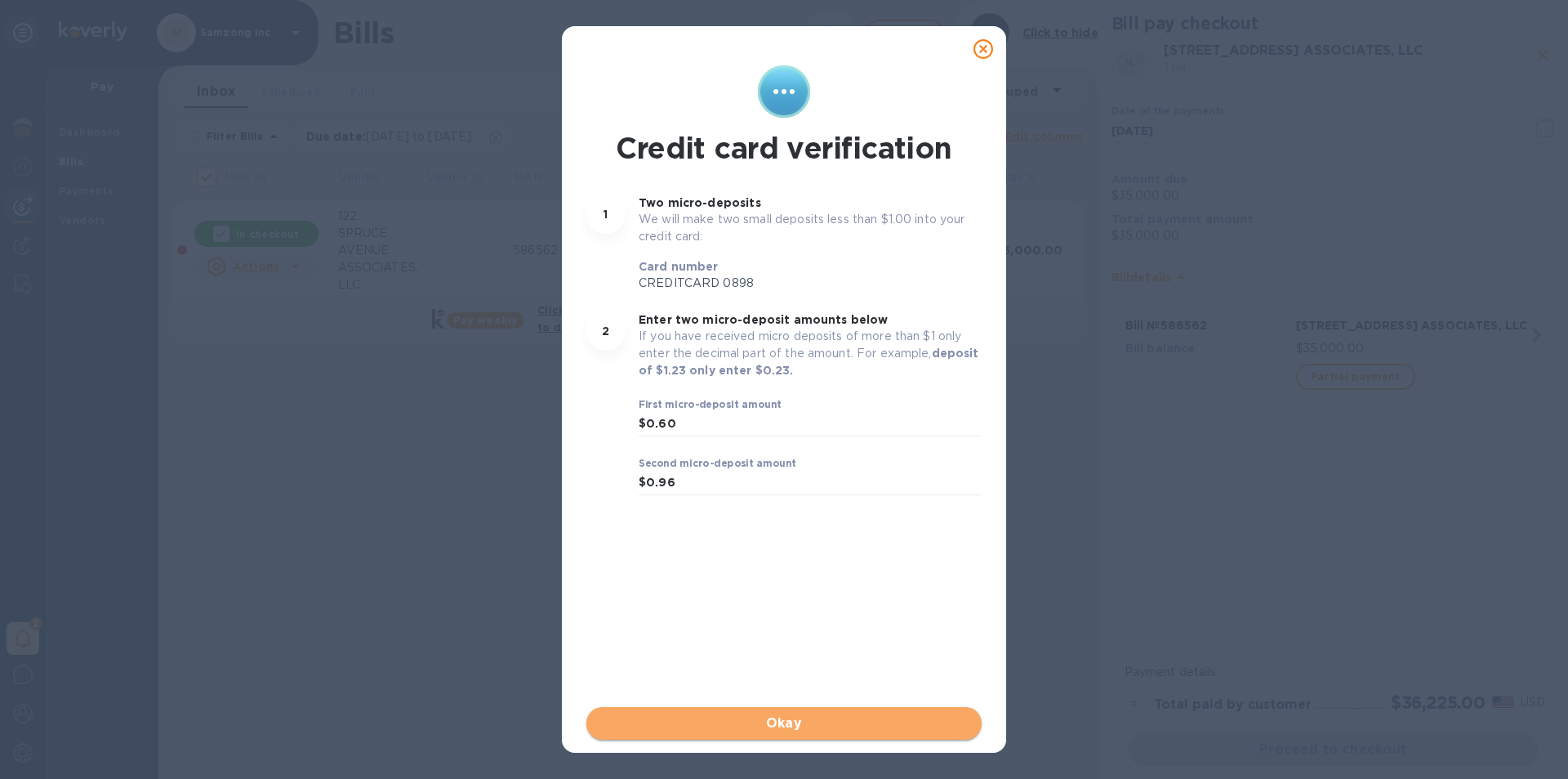
click at [774, 730] on span "Okay" at bounding box center [784, 724] width 369 height 20
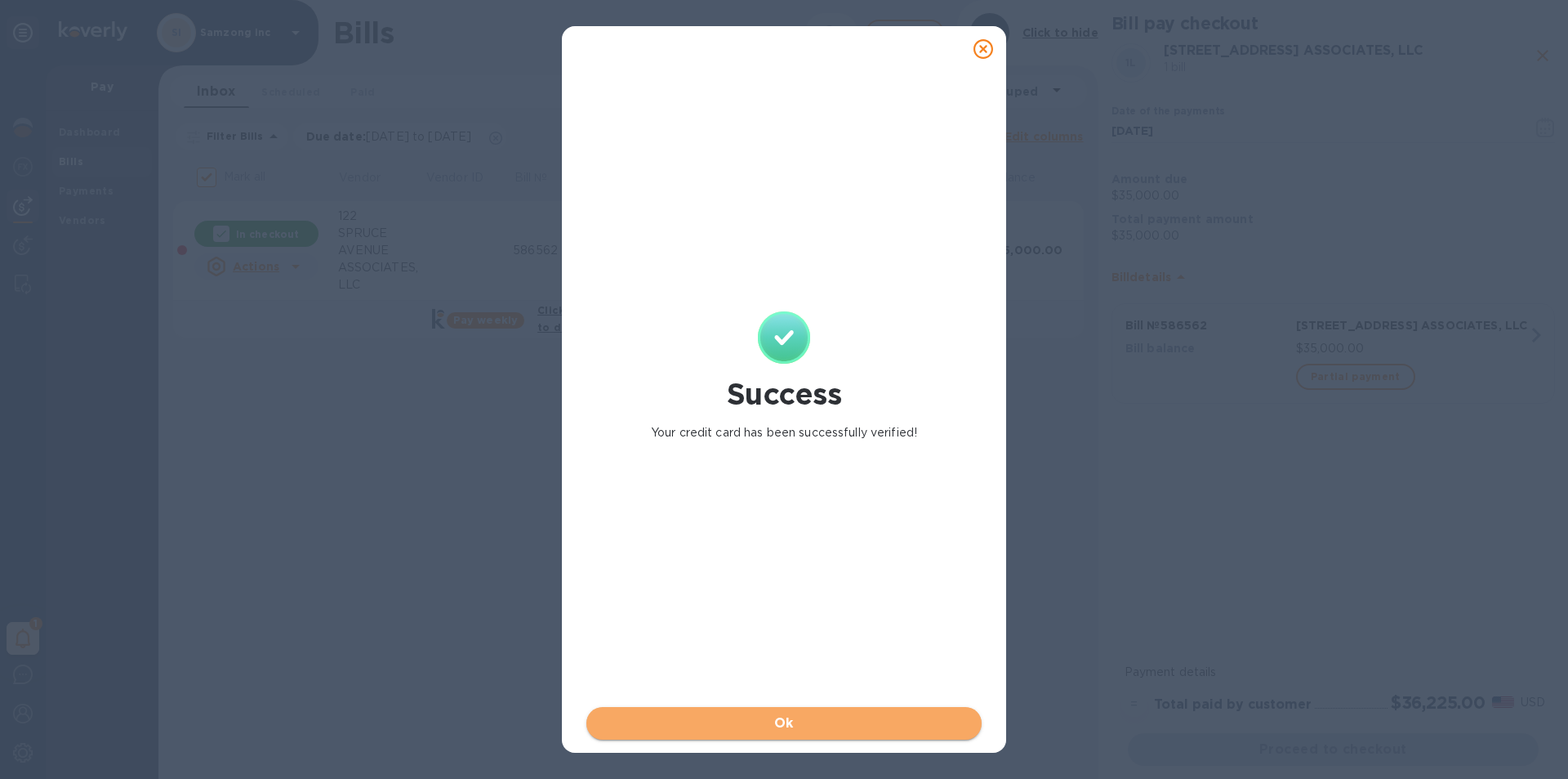
click at [783, 729] on span "Ok" at bounding box center [784, 724] width 369 height 20
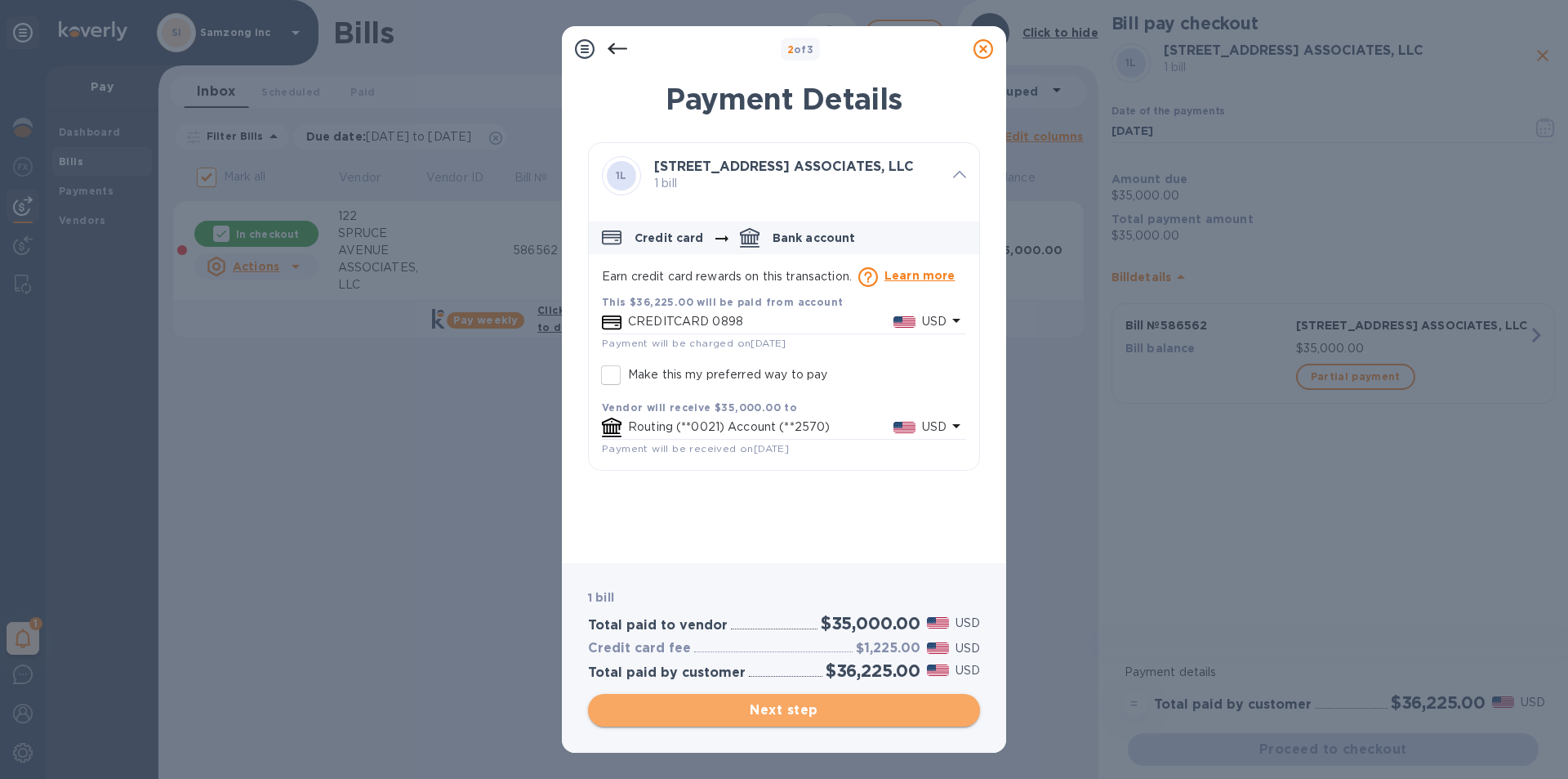
click at [786, 703] on span "Next step" at bounding box center [784, 710] width 366 height 20
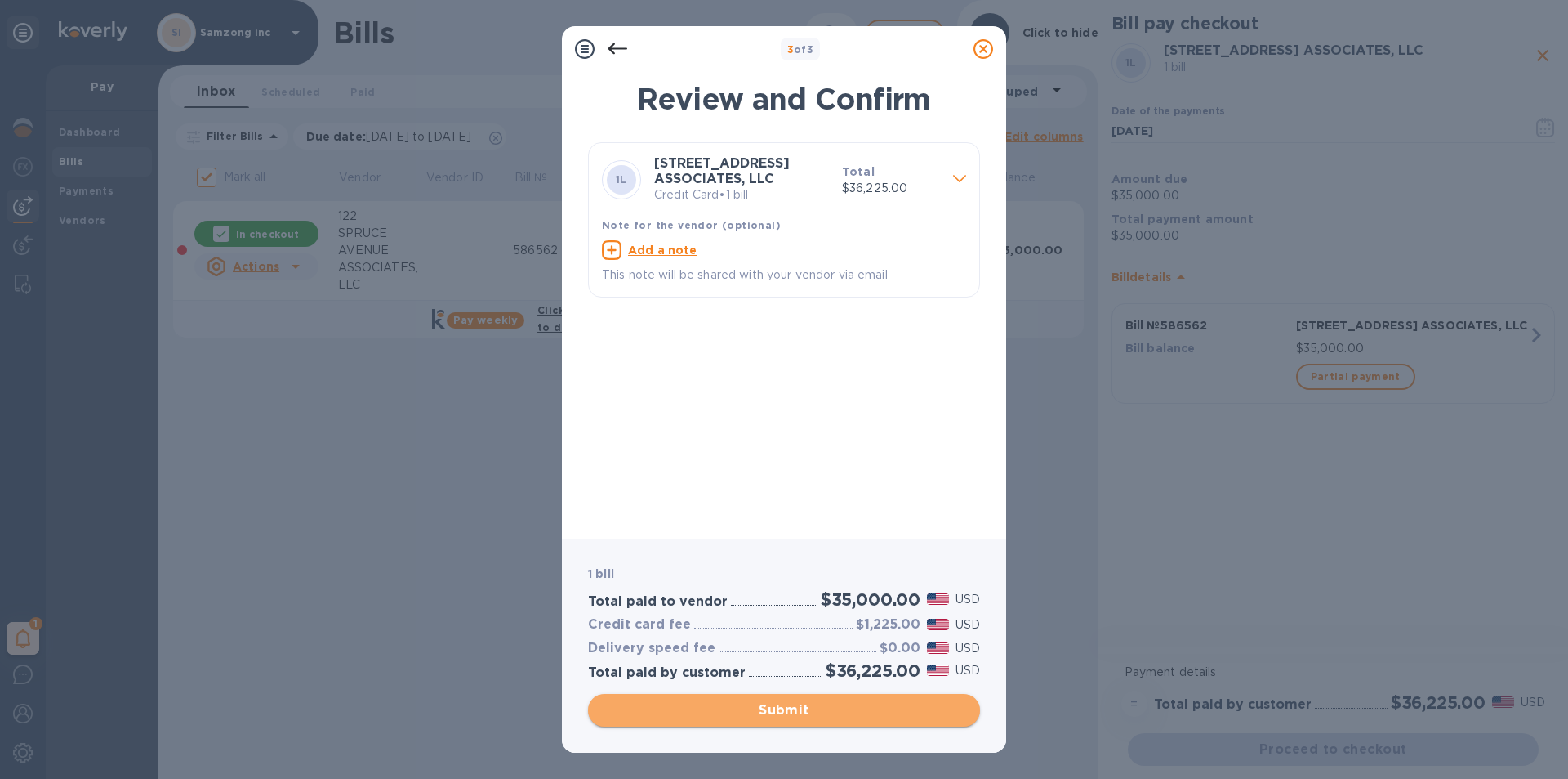
click at [786, 703] on span "Submit" at bounding box center [784, 710] width 366 height 20
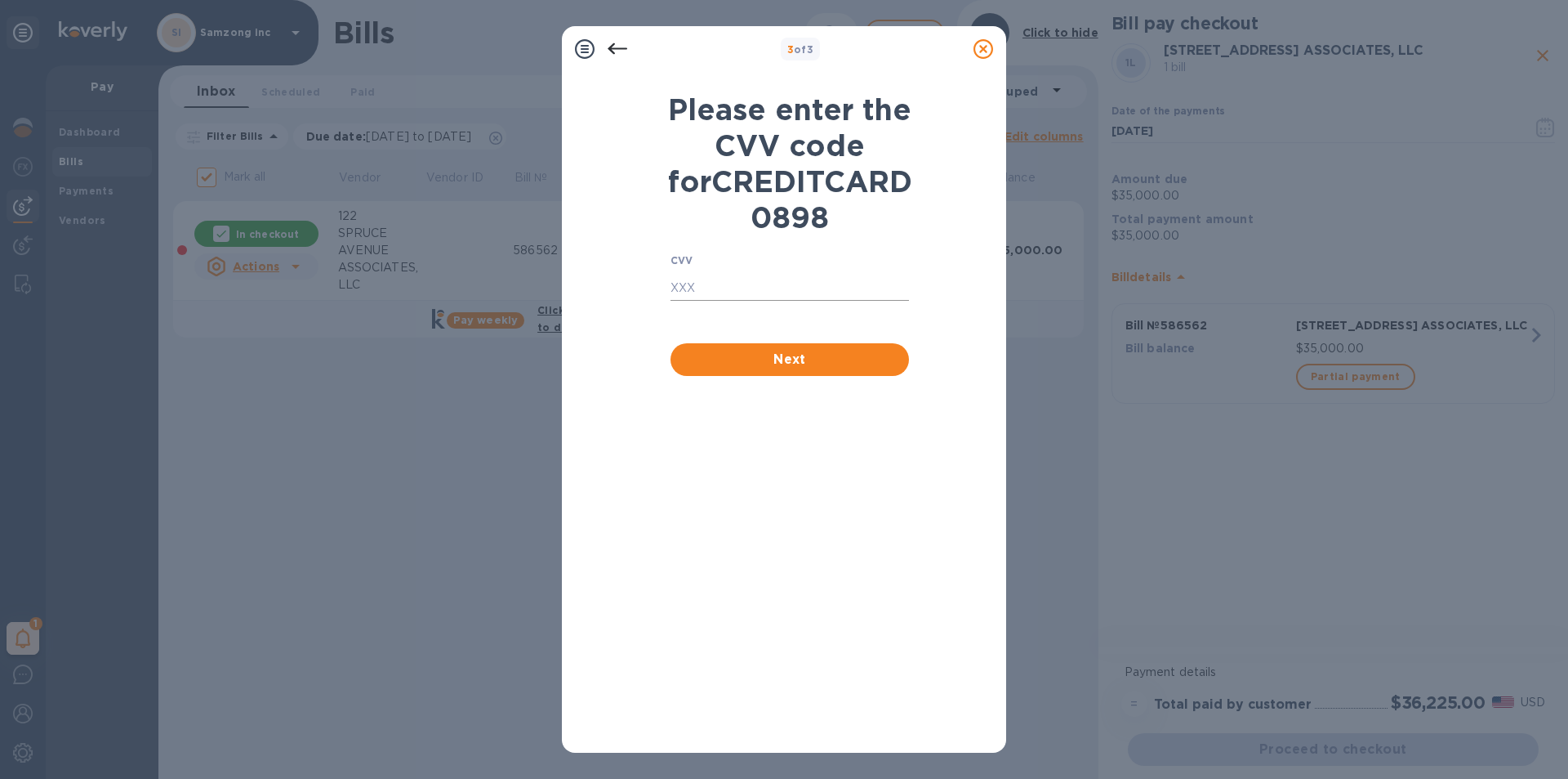
click at [776, 300] on input "text" at bounding box center [789, 289] width 238 height 25
click at [718, 300] on input "text" at bounding box center [789, 289] width 238 height 25
type input "830"
click at [792, 369] on span "Next" at bounding box center [790, 359] width 213 height 20
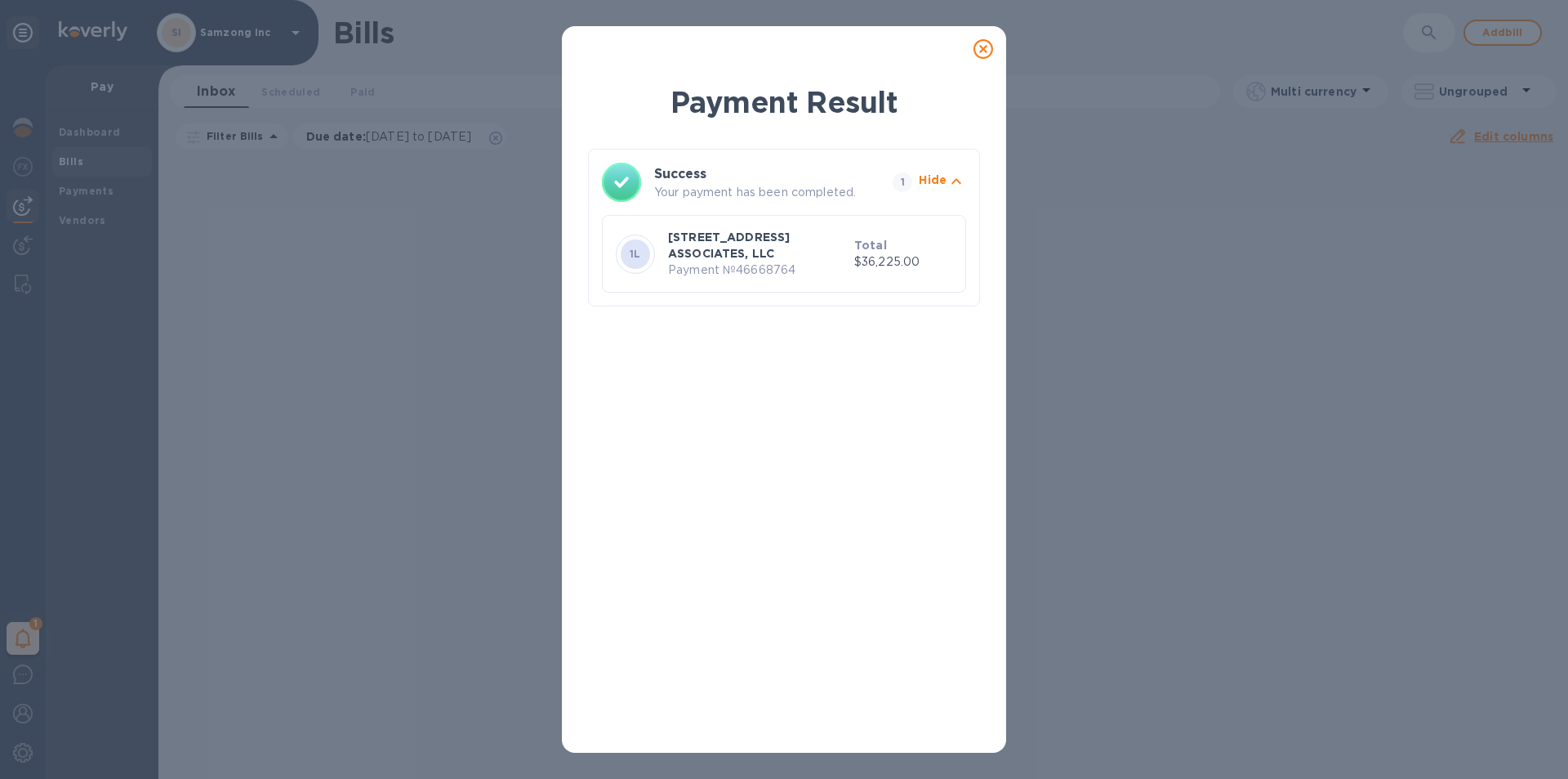
click at [982, 45] on icon at bounding box center [983, 49] width 20 height 20
